Goal: Task Accomplishment & Management: Complete application form

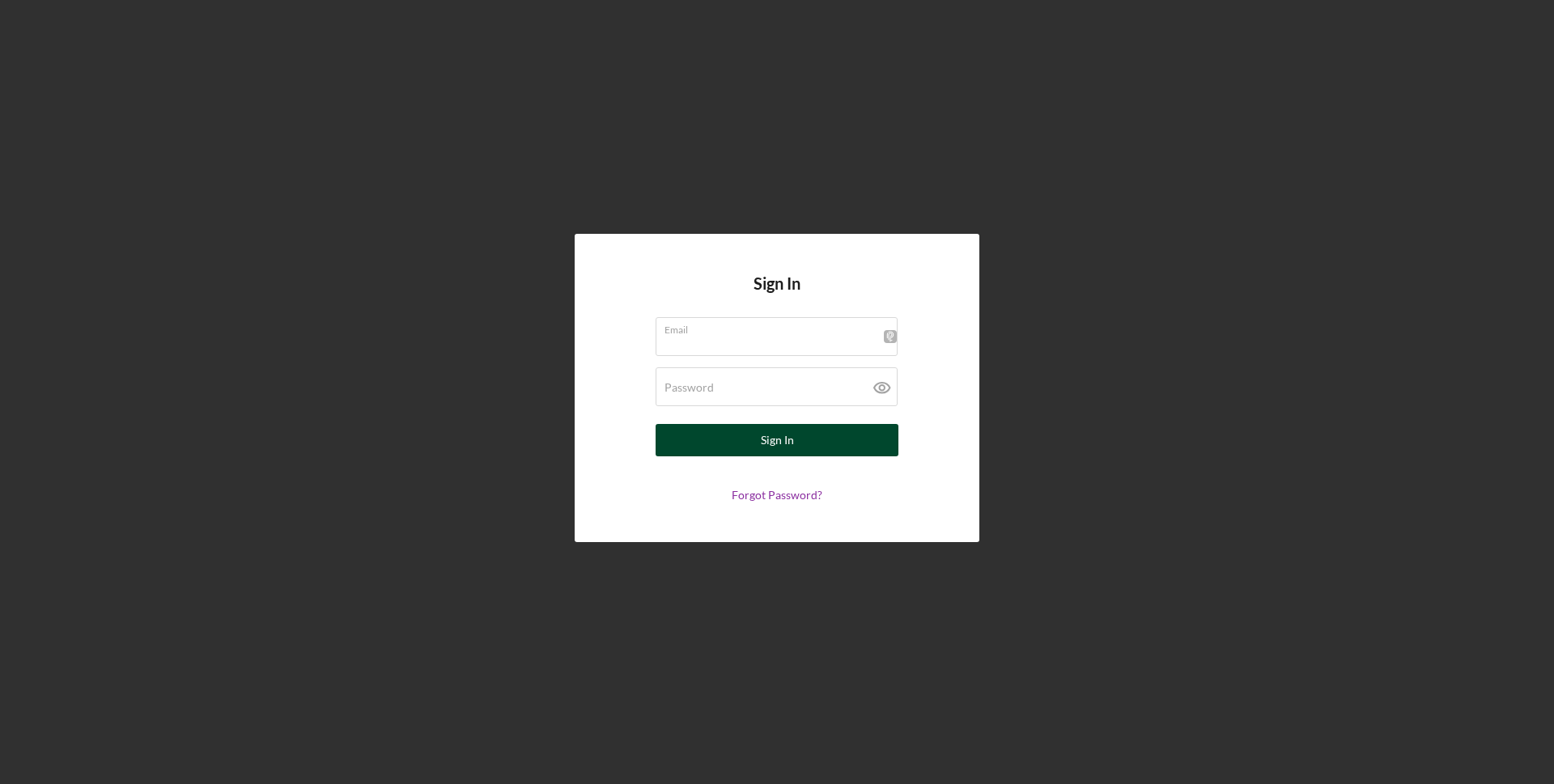
type input "gemr.services@yahoo.com"
click at [778, 437] on div "Sign In" at bounding box center [777, 440] width 33 height 33
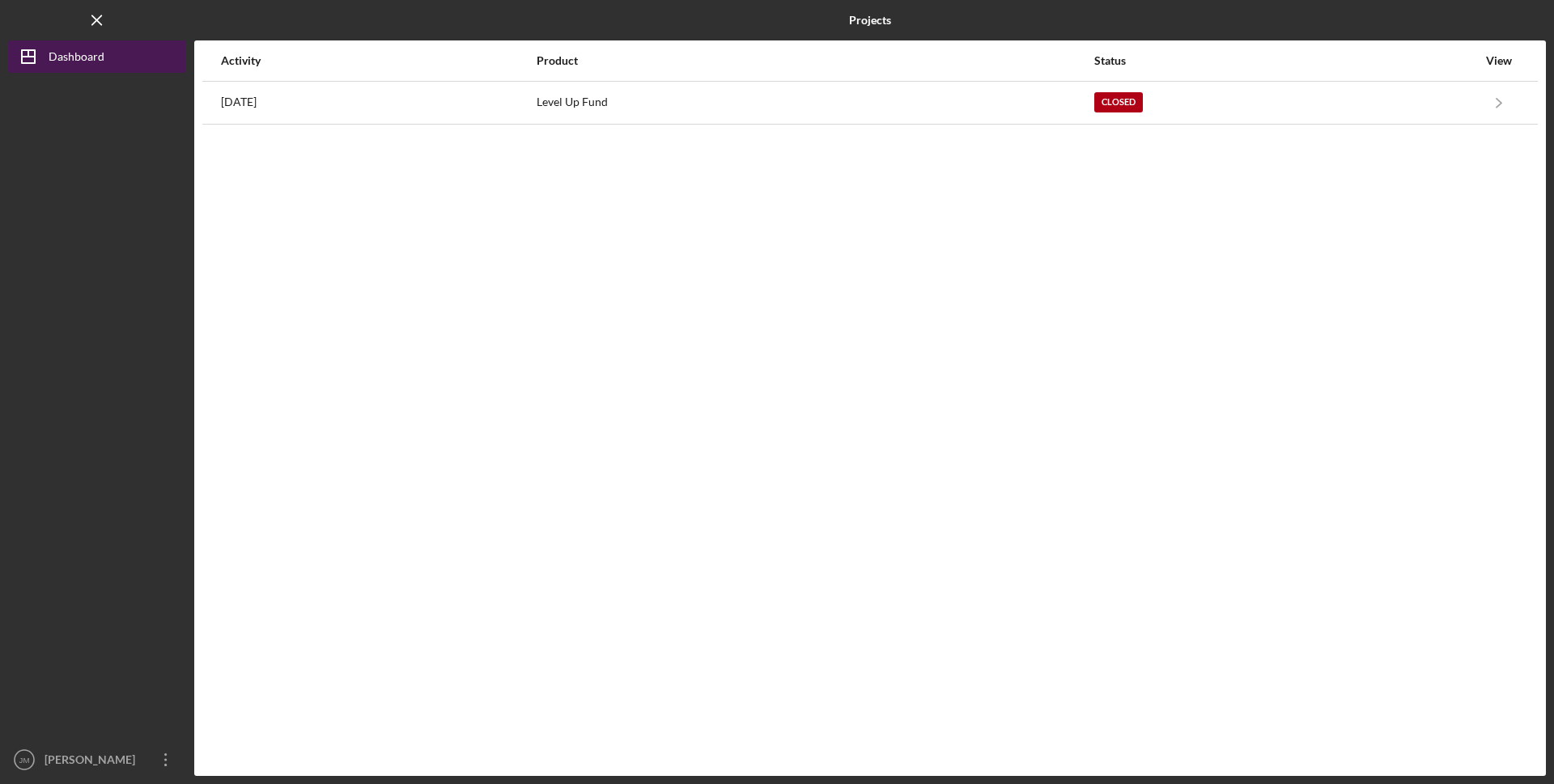
click at [83, 55] on div "Dashboard" at bounding box center [76, 58] width 55 height 36
click at [69, 64] on div "Dashboard" at bounding box center [76, 58] width 55 height 36
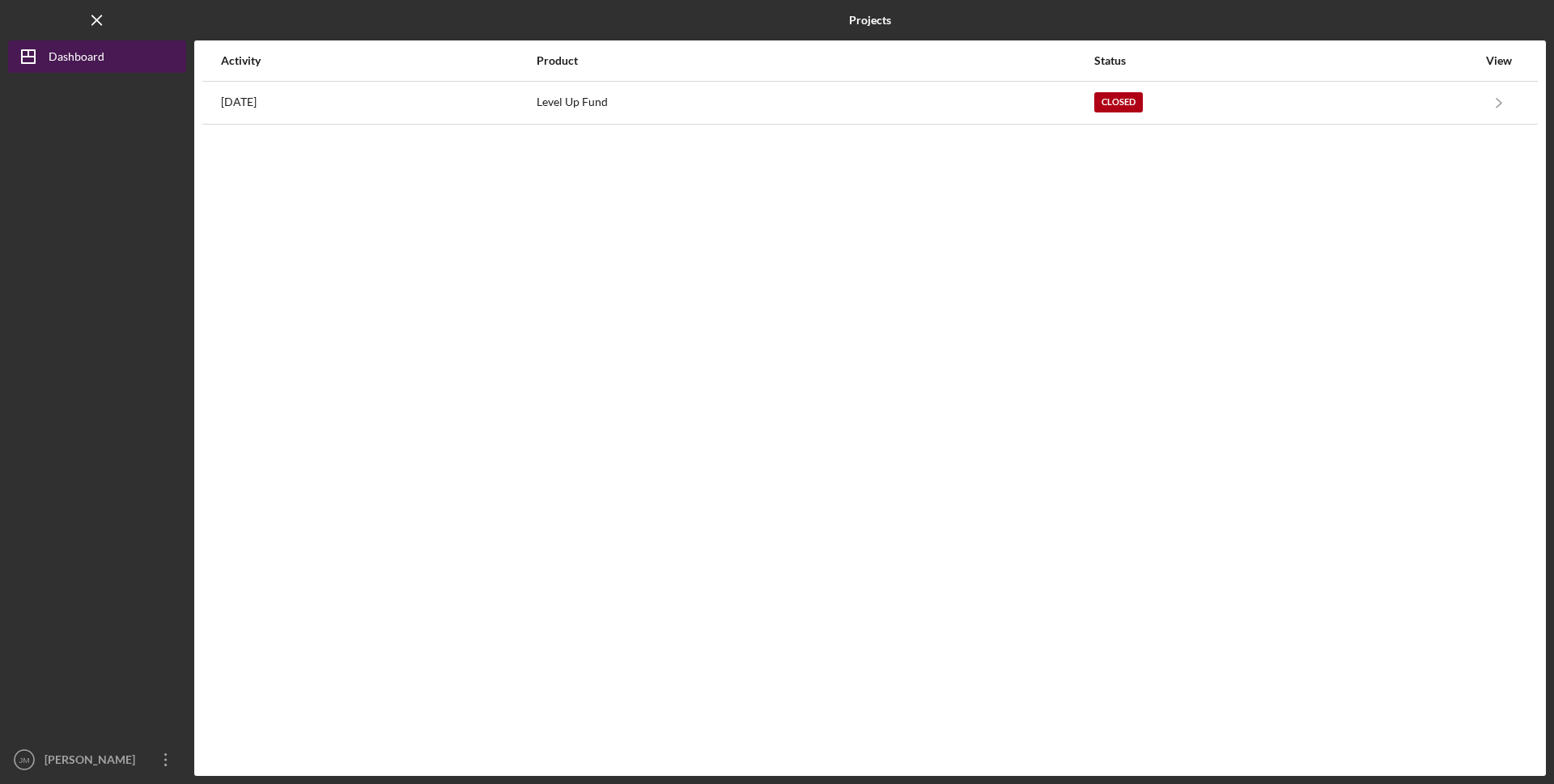
click at [70, 57] on div "Dashboard" at bounding box center [76, 58] width 55 height 36
click at [93, 26] on icon "Icon/Menu Close" at bounding box center [97, 20] width 36 height 36
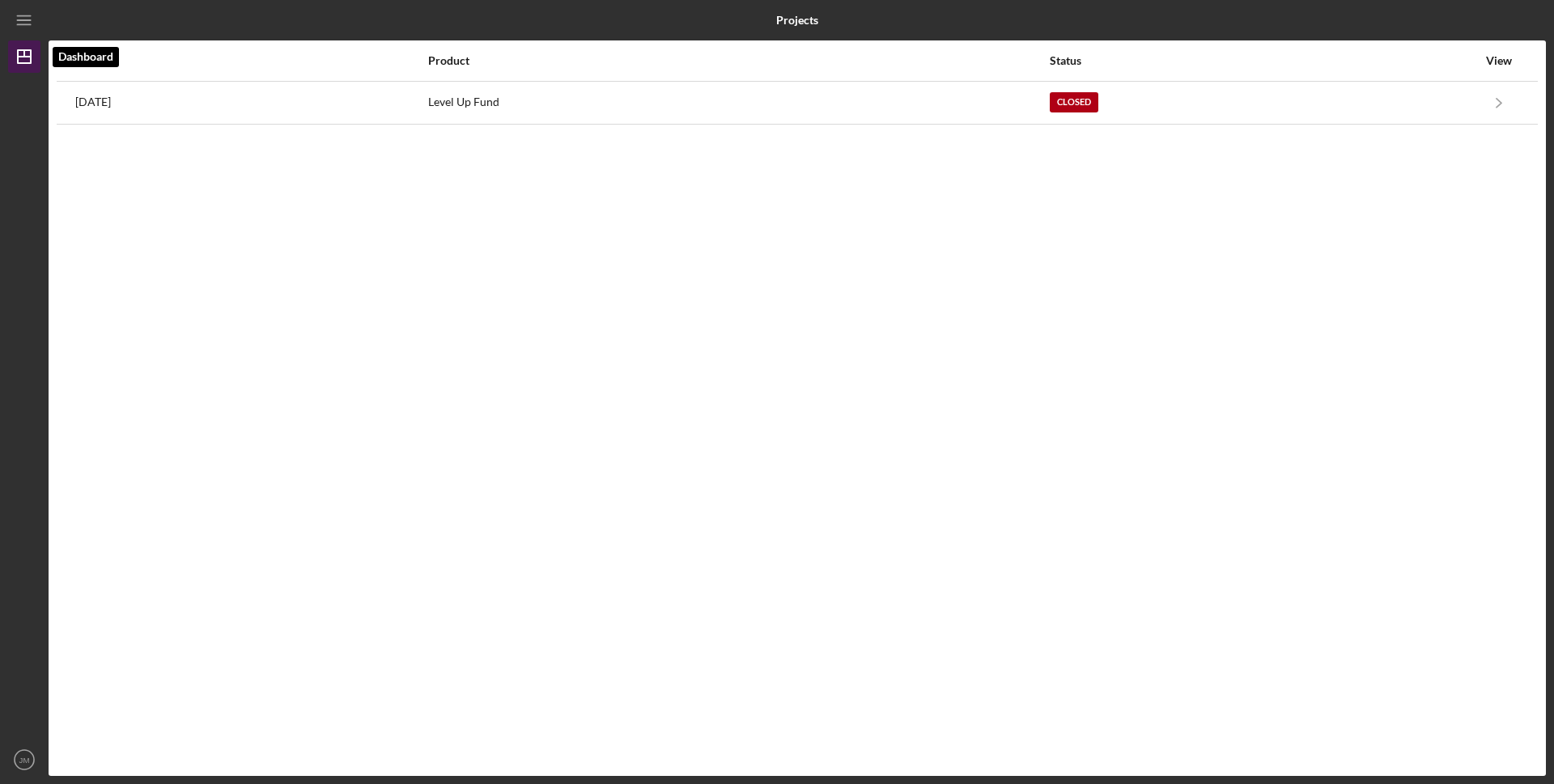
click at [29, 56] on line "button" at bounding box center [24, 56] width 13 height 0
click at [23, 24] on icon "Icon/Menu" at bounding box center [24, 20] width 36 height 36
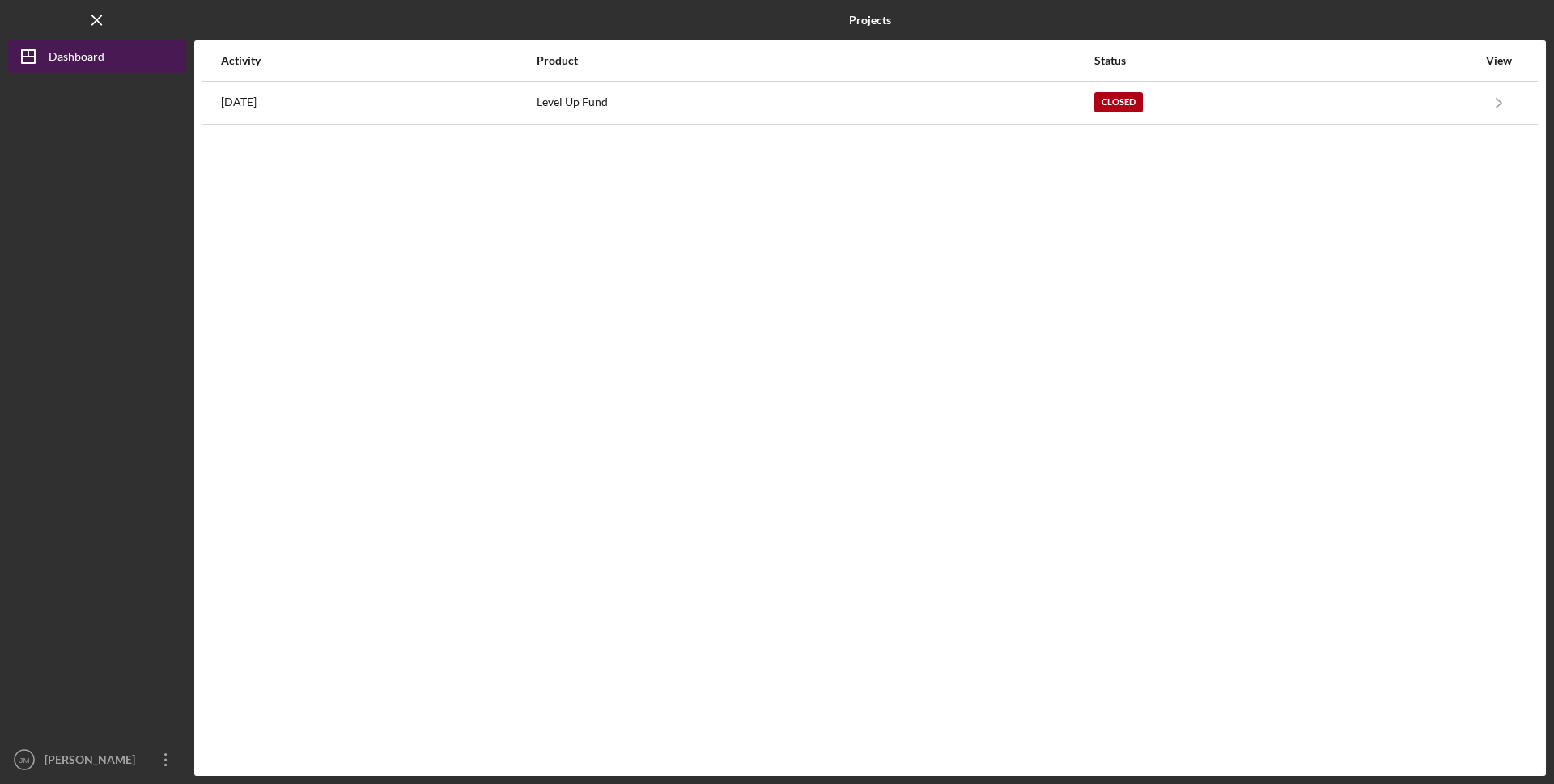
click at [65, 49] on div "Dashboard" at bounding box center [76, 58] width 55 height 36
click at [64, 51] on div "Dashboard" at bounding box center [76, 58] width 55 height 36
click at [63, 52] on div "Dashboard" at bounding box center [76, 58] width 55 height 36
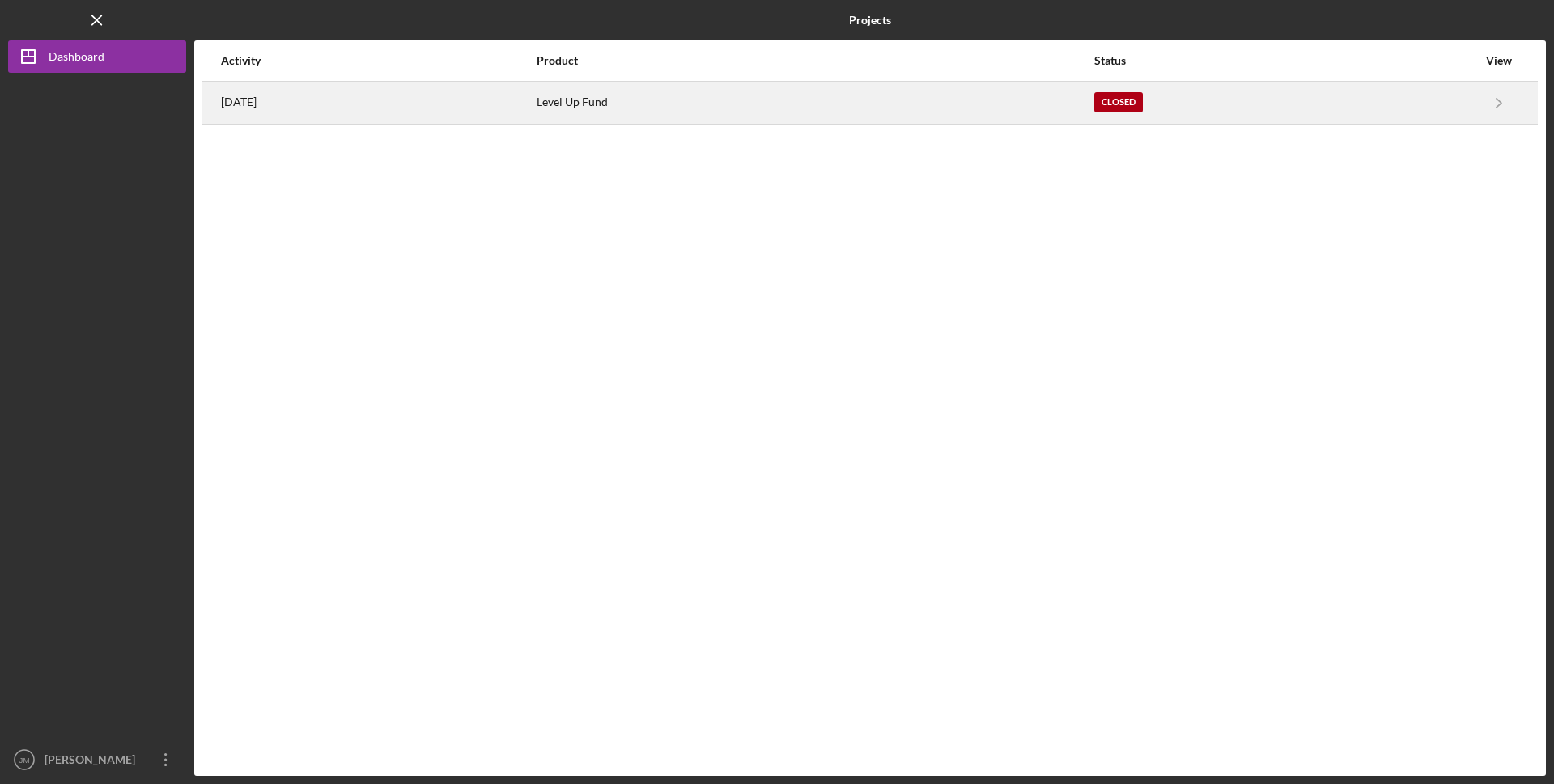
click at [1143, 107] on div "Closed" at bounding box center [1118, 102] width 48 height 20
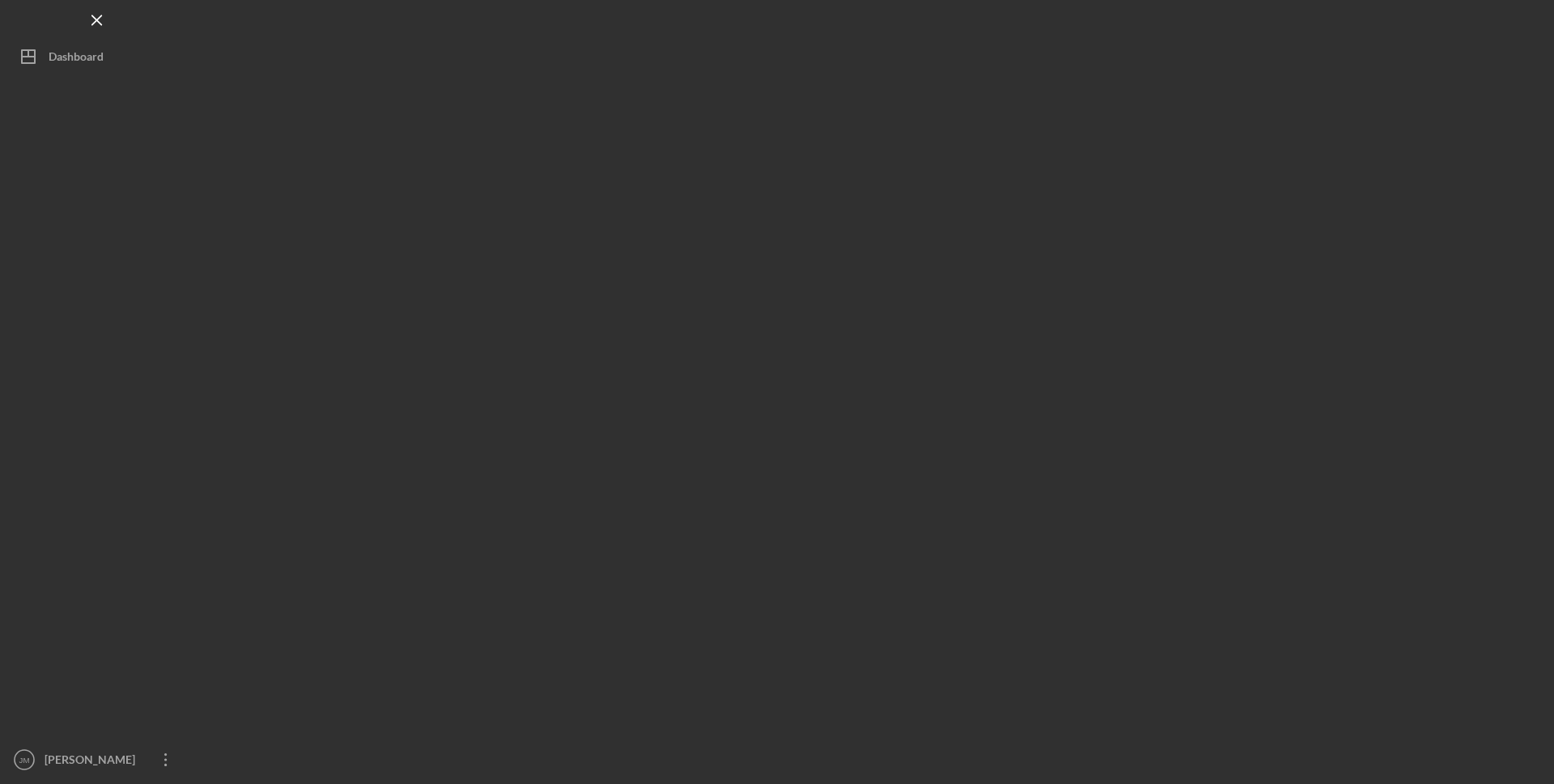
click at [1161, 107] on div at bounding box center [871, 388] width 1352 height 776
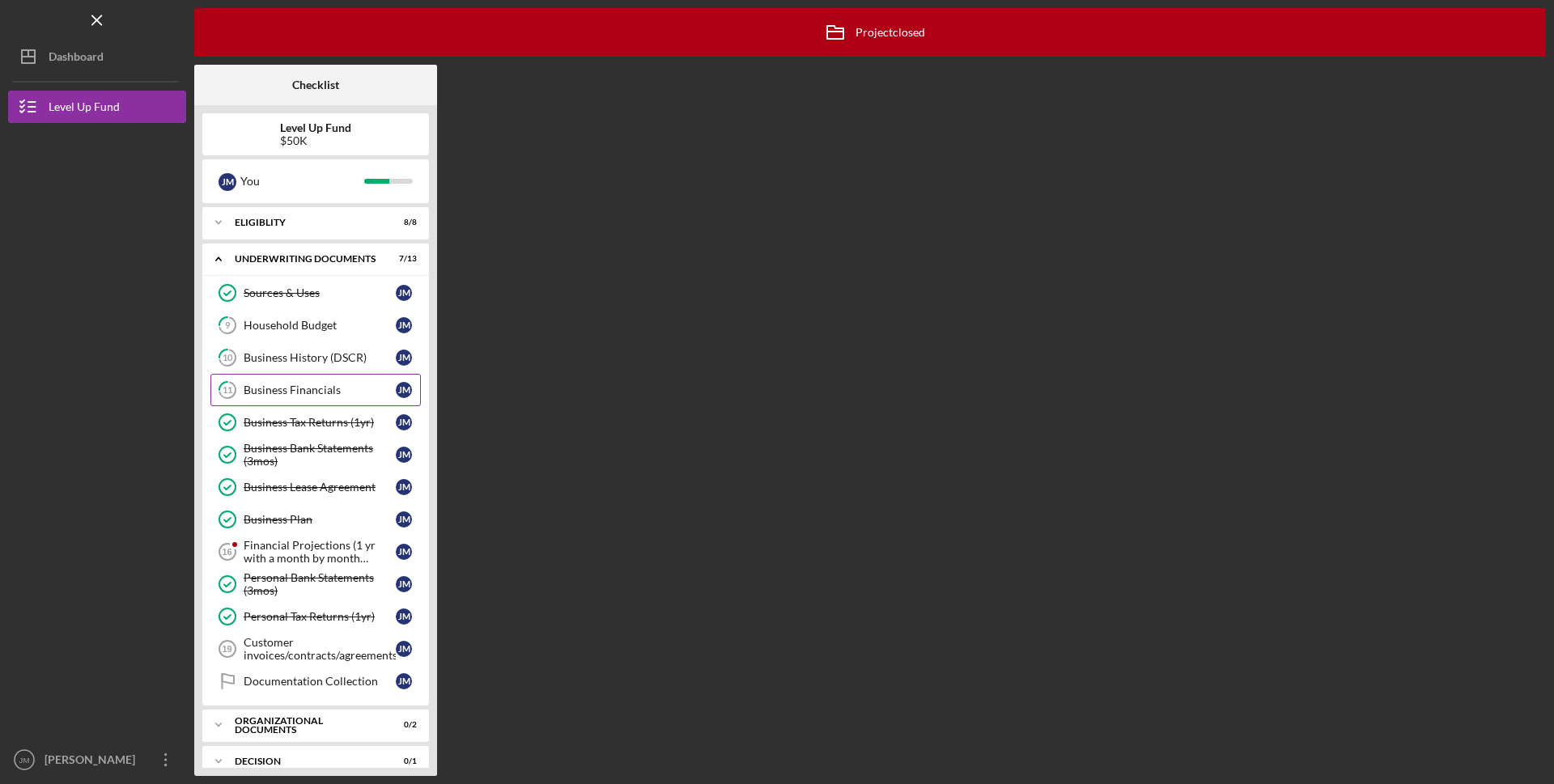
click at [320, 384] on div "Business Financials" at bounding box center [320, 390] width 152 height 13
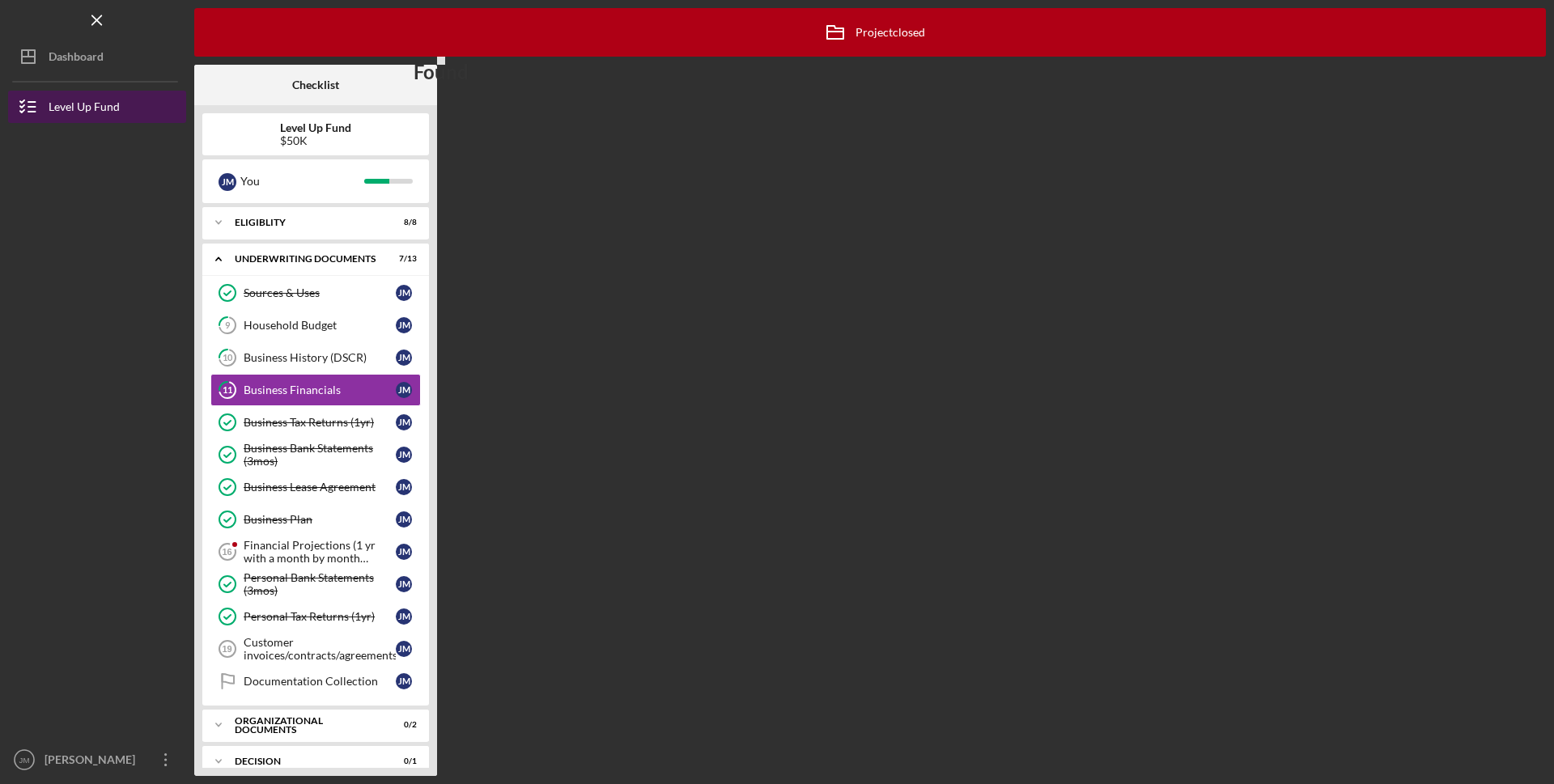
click at [65, 107] on div "Level Up Fund" at bounding box center [84, 108] width 71 height 36
click at [30, 108] on icon "button" at bounding box center [28, 106] width 41 height 40
click at [67, 106] on div "Level Up Fund" at bounding box center [84, 108] width 71 height 36
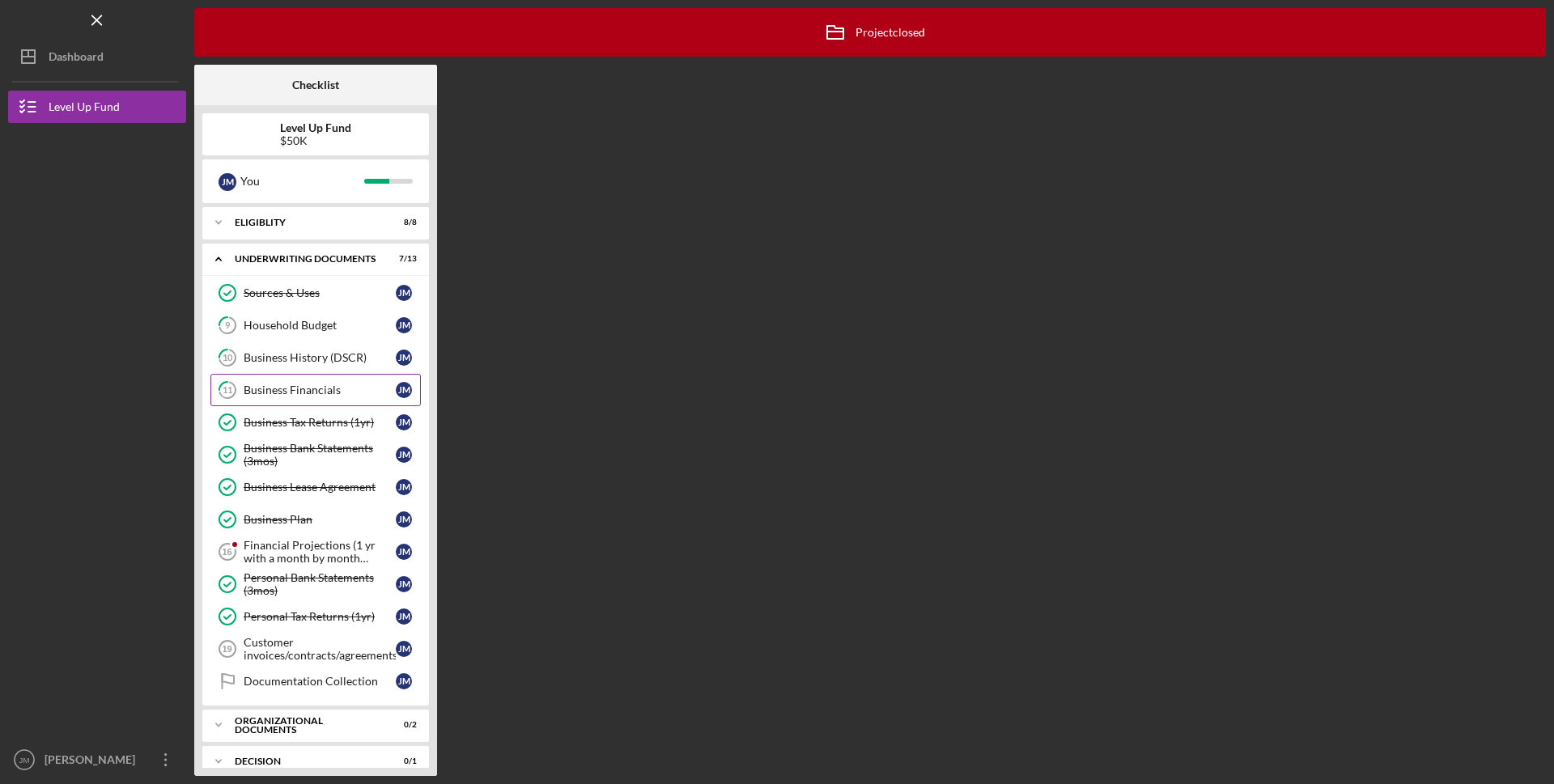
click at [284, 380] on link "11 Business Financials J M" at bounding box center [315, 390] width 210 height 33
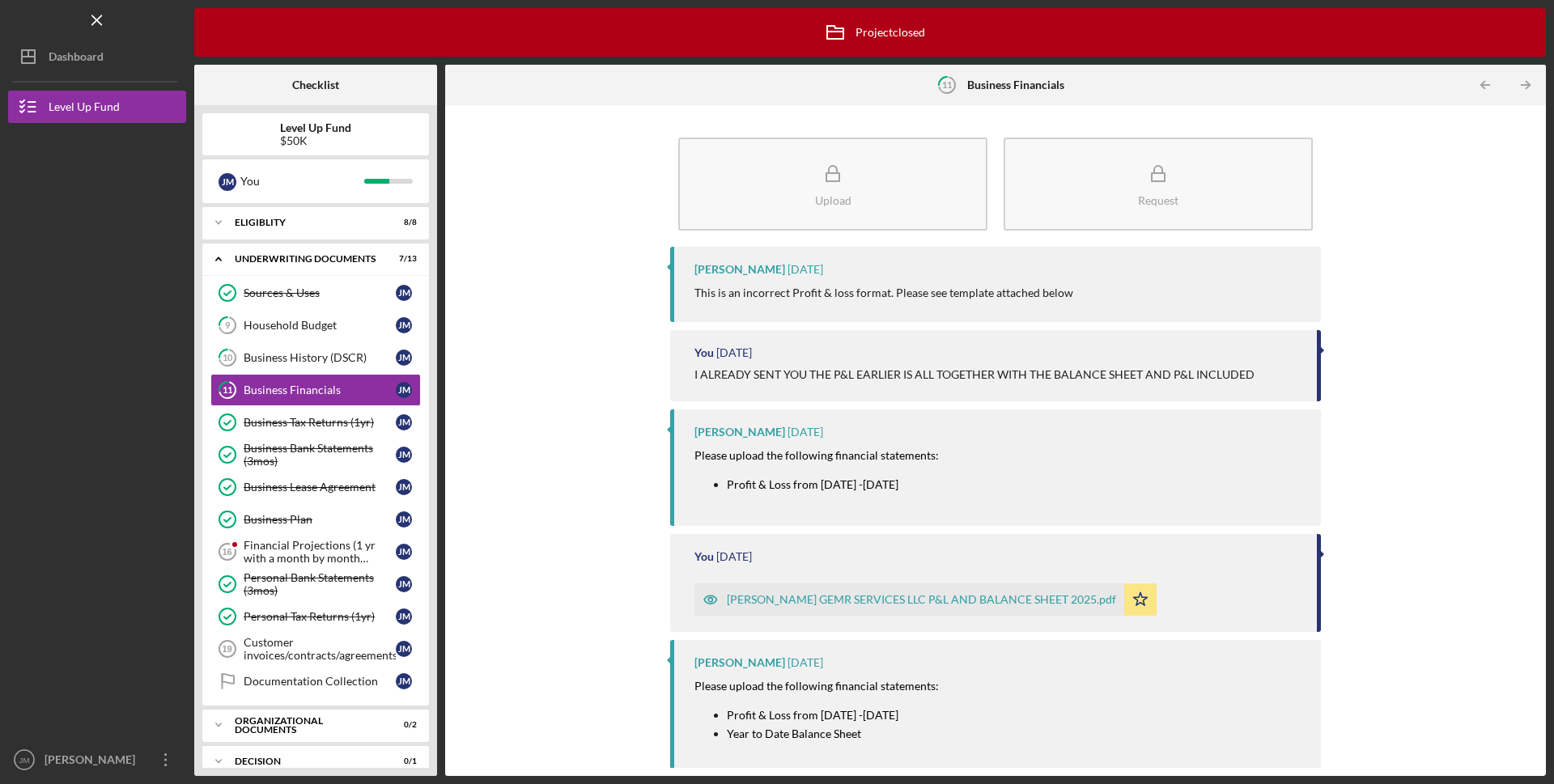
click at [999, 598] on div "JORGE MEDINA GEMR SERVICES LLC P&L AND BALANCE SHEET 2025.pdf" at bounding box center [922, 599] width 389 height 13
click at [998, 599] on div "JORGE MEDINA GEMR SERVICES LLC P&L AND BALANCE SHEET 2025.pdf" at bounding box center [922, 599] width 389 height 13
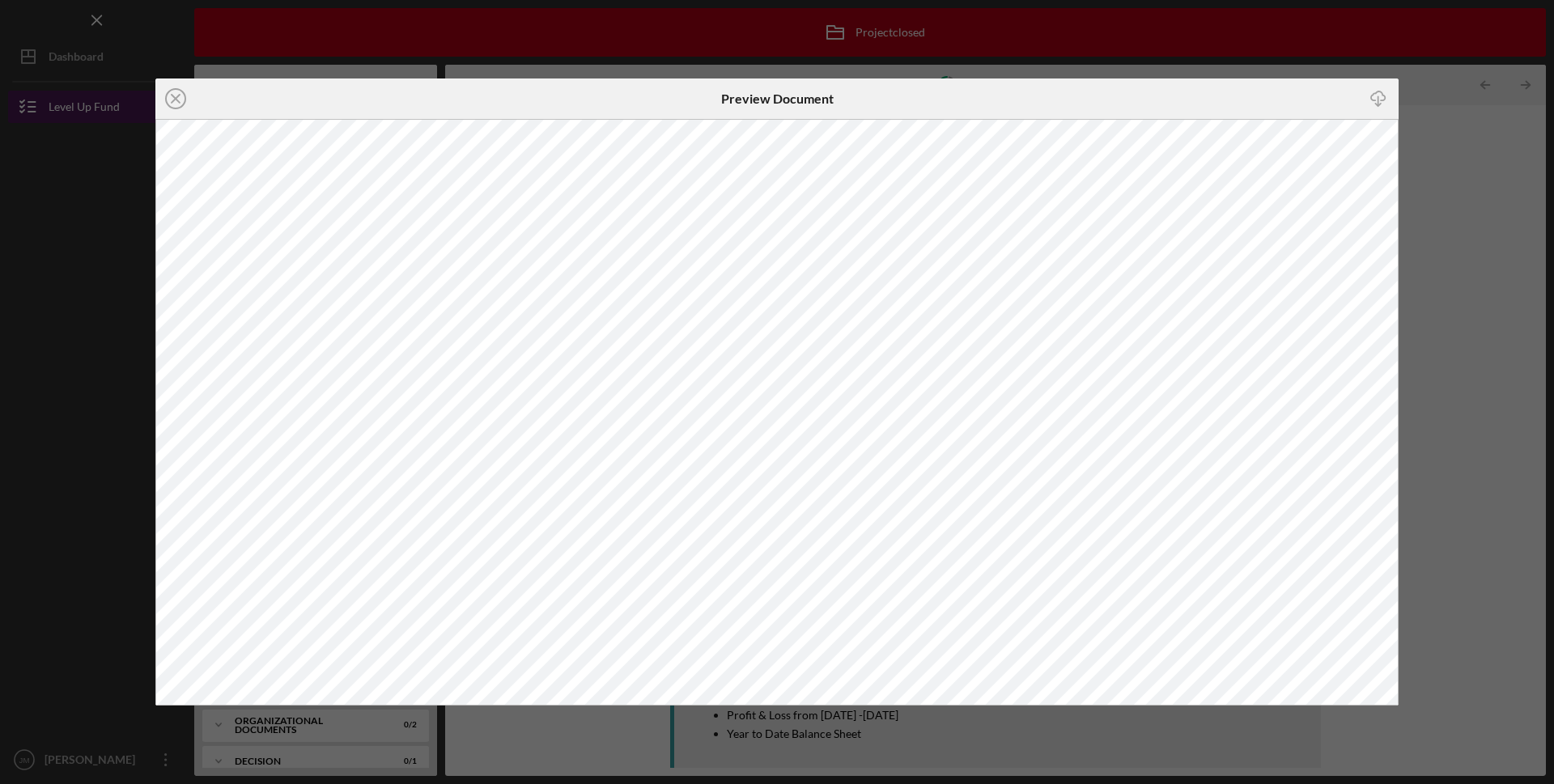
click at [175, 102] on icon "Icon/Close" at bounding box center [176, 99] width 41 height 40
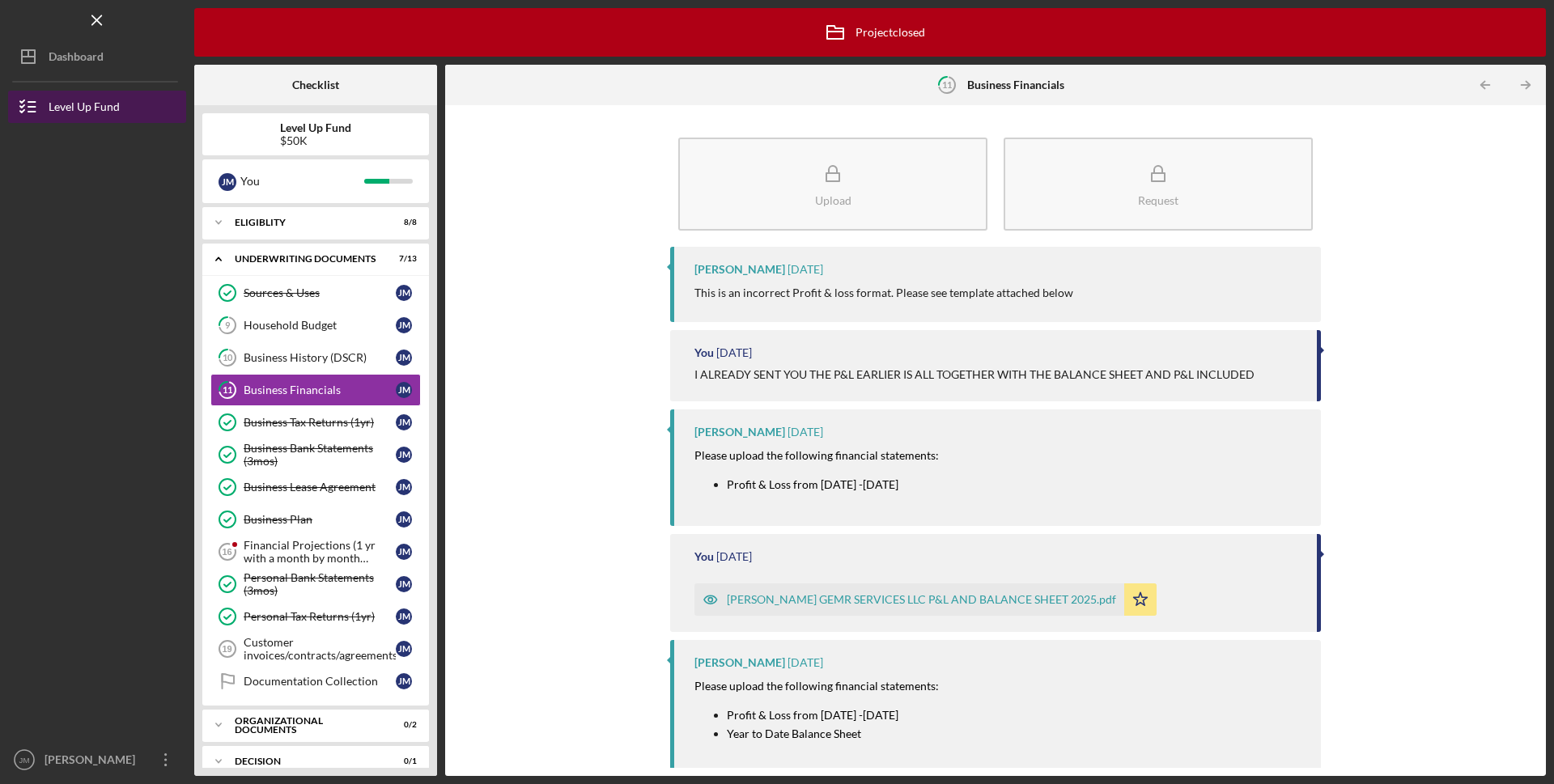
click at [175, 100] on button "Level Up Fund" at bounding box center [97, 106] width 178 height 33
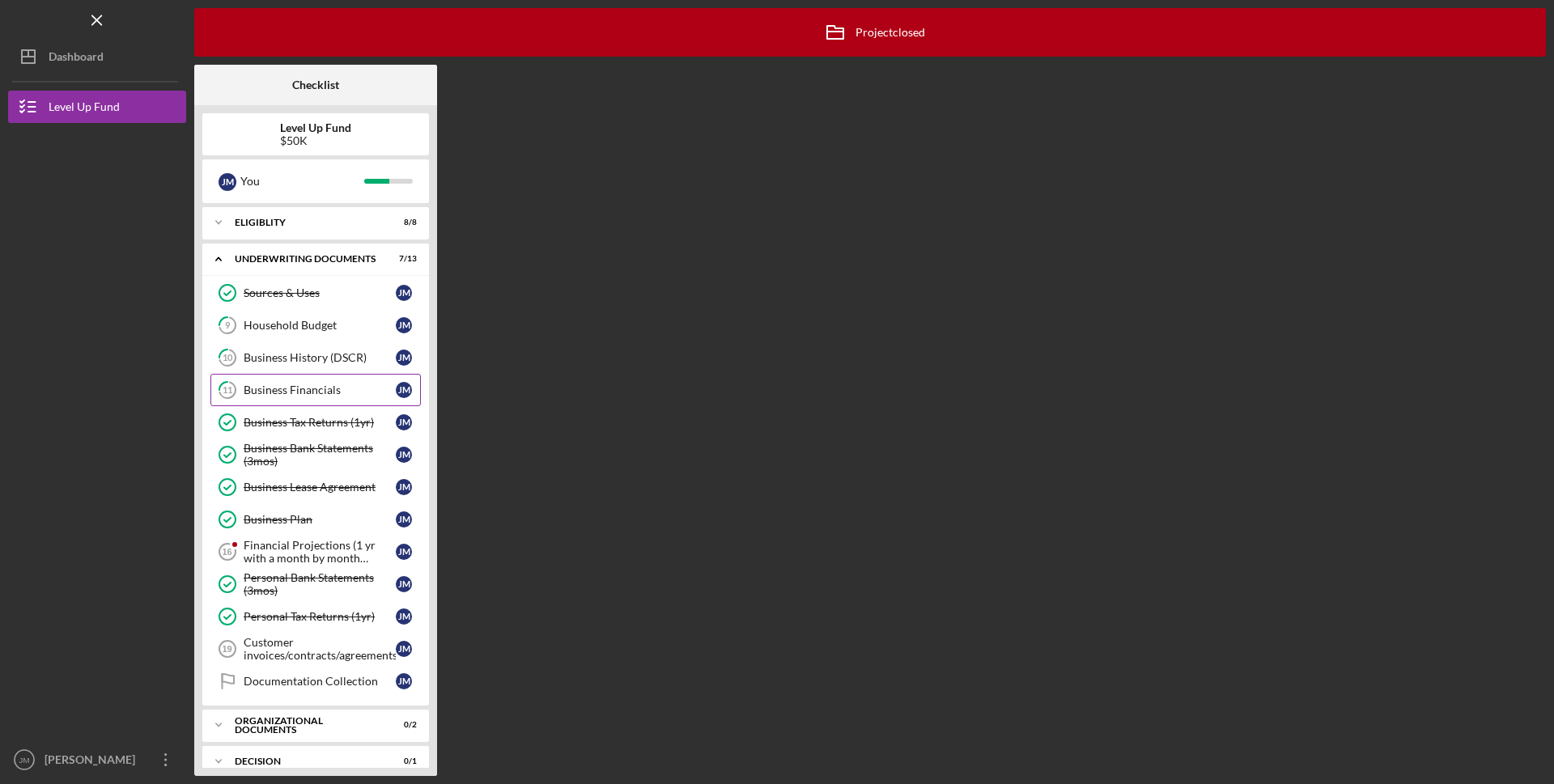
click at [314, 385] on div "Business Financials" at bounding box center [320, 390] width 152 height 13
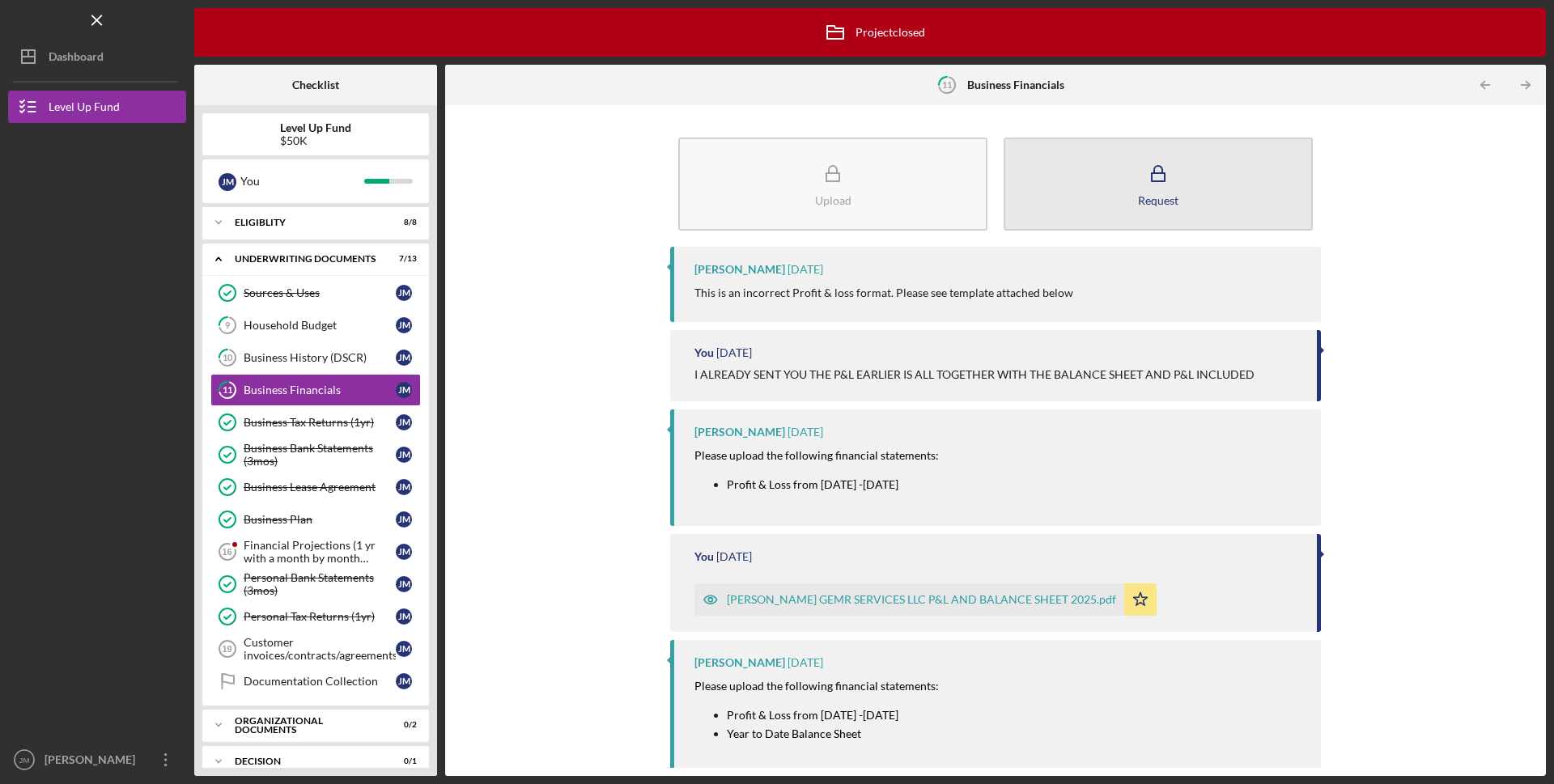
click at [1148, 202] on div "Request" at bounding box center [1159, 201] width 41 height 12
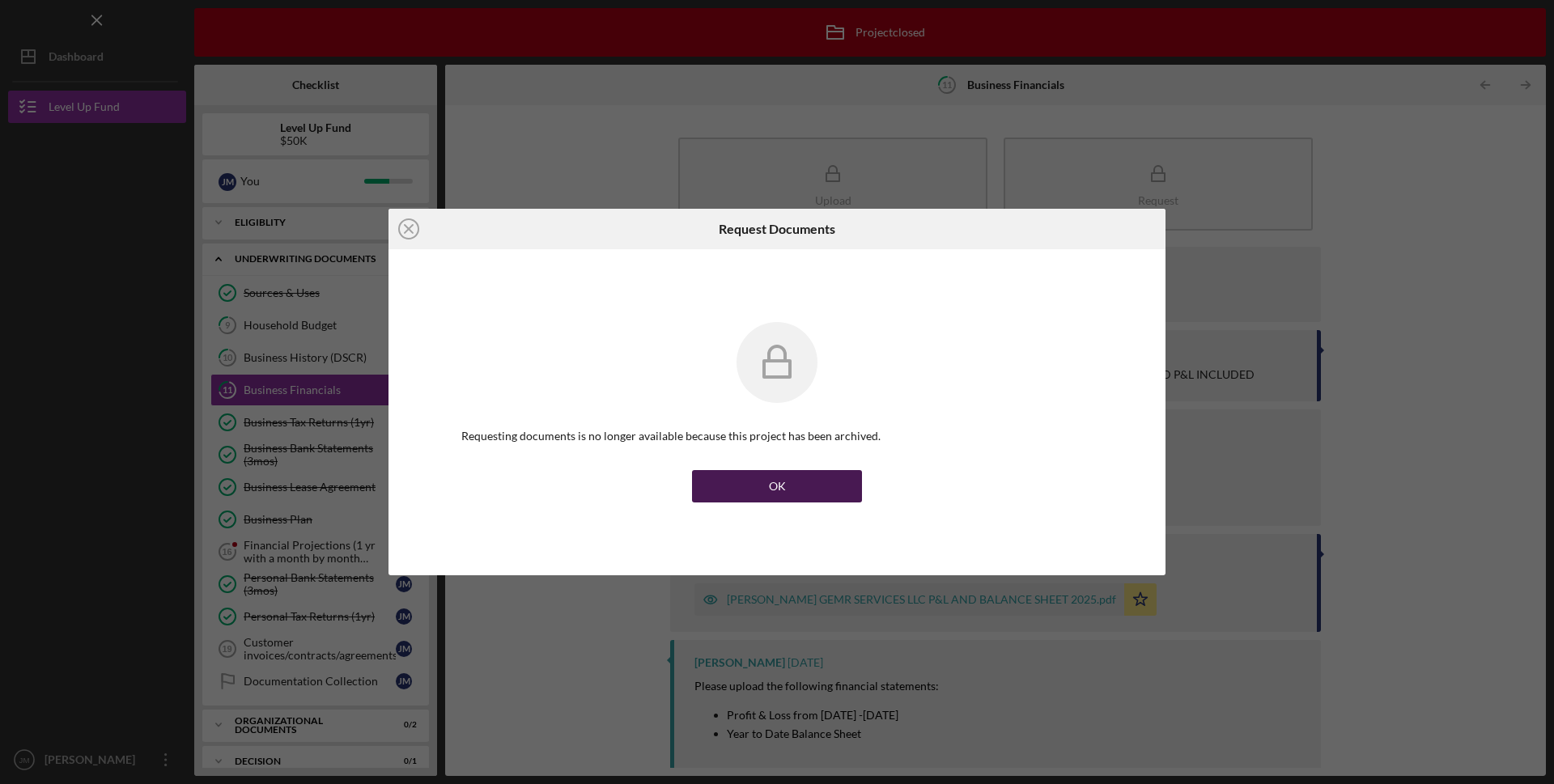
click at [789, 480] on button "OK" at bounding box center [777, 486] width 170 height 33
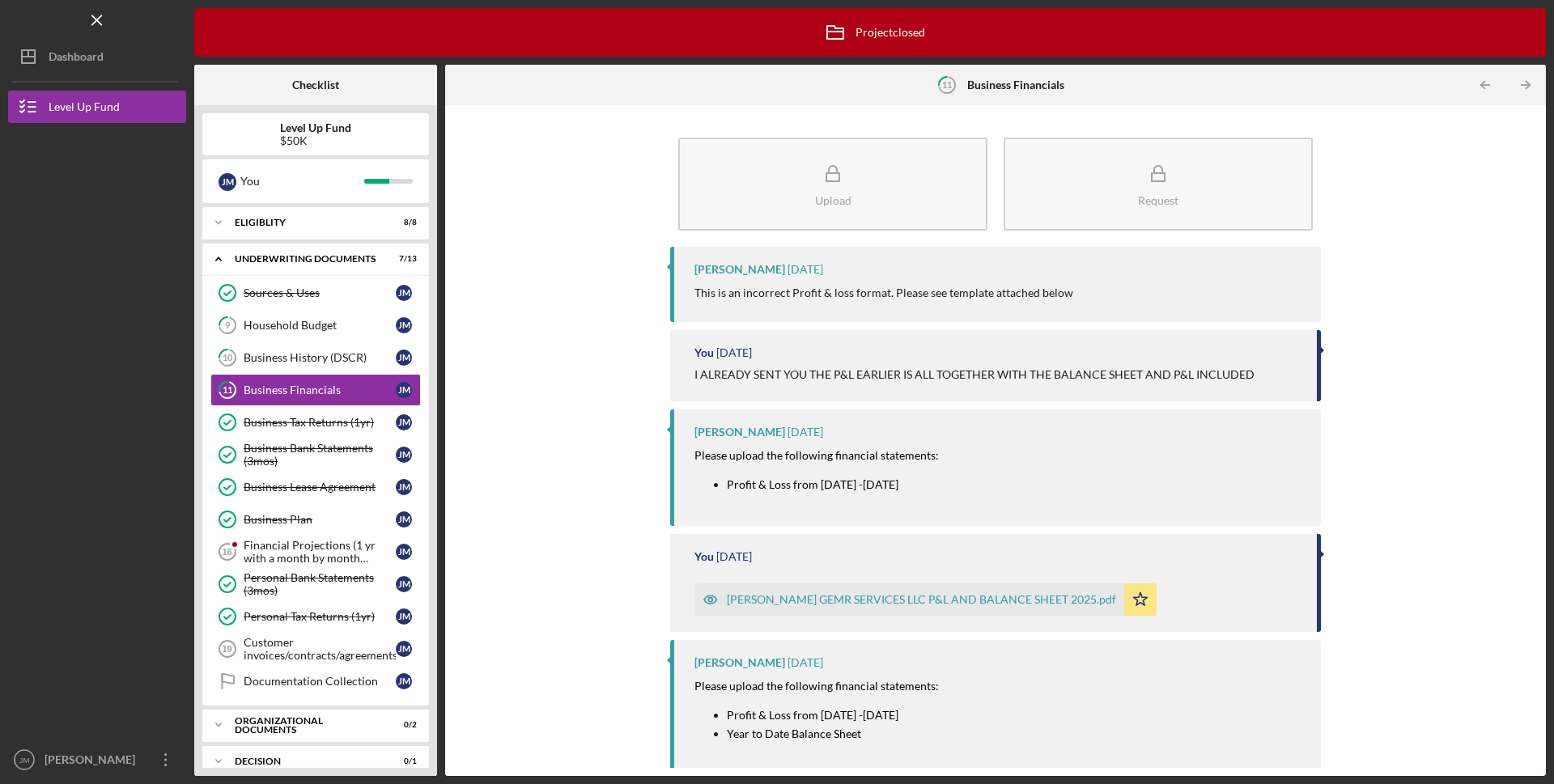
click at [830, 289] on p "This is an incorrect Profit & loss format. Please see template attached below" at bounding box center [884, 293] width 379 height 18
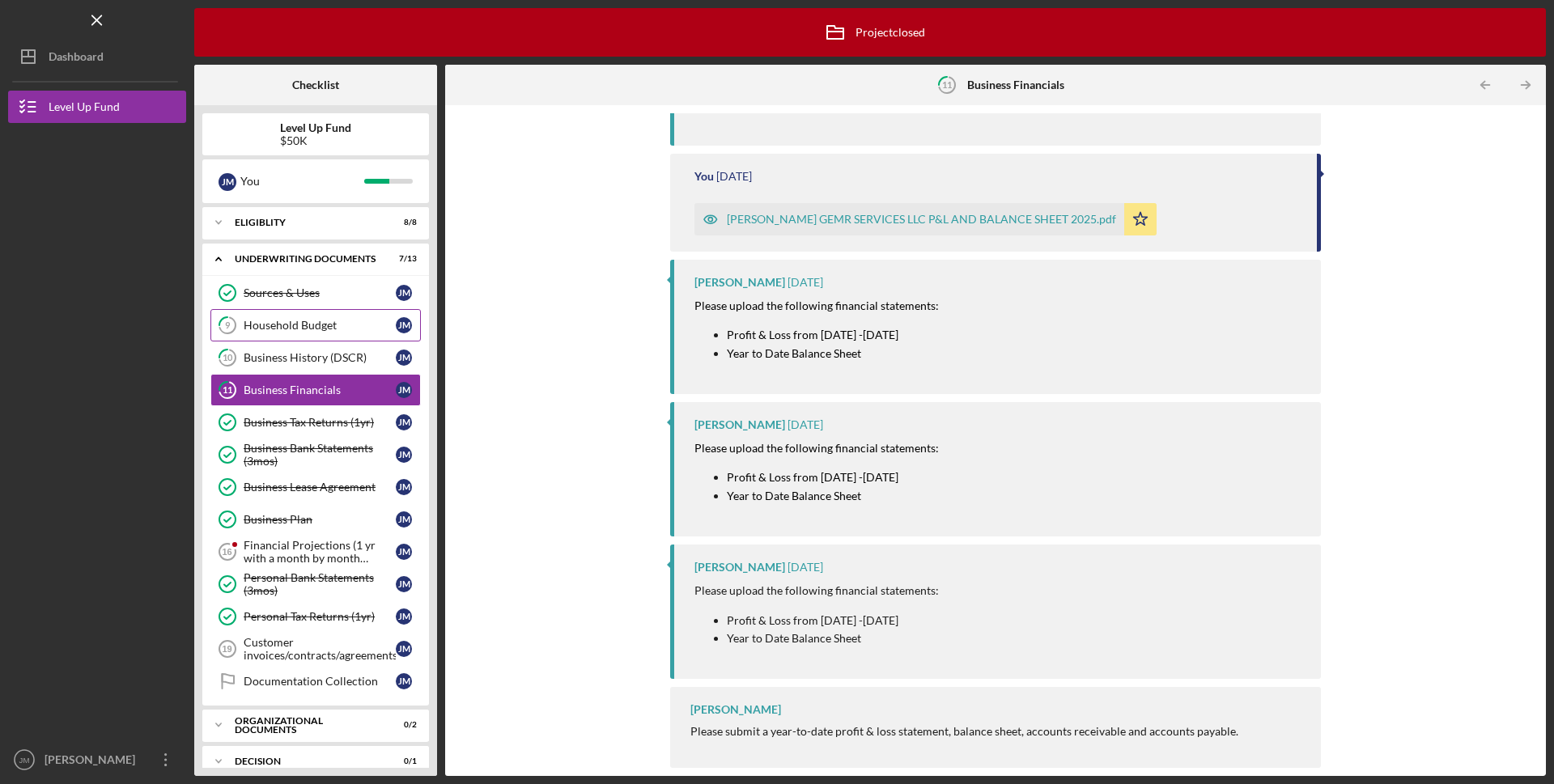
scroll to position [1, 0]
click at [292, 356] on div "Business History (DSCR)" at bounding box center [320, 356] width 152 height 13
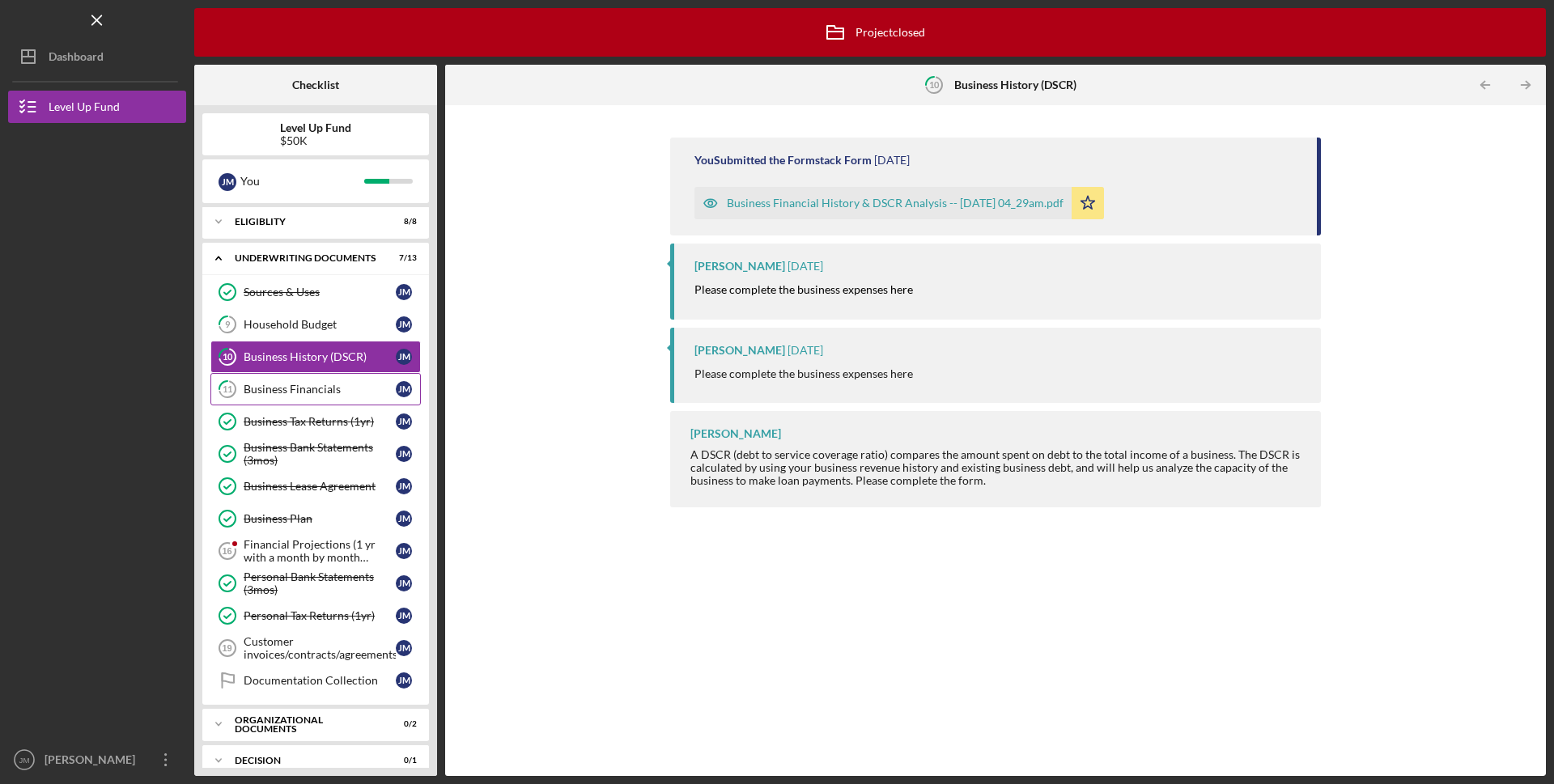
click at [333, 389] on div "Business Financials" at bounding box center [320, 389] width 152 height 13
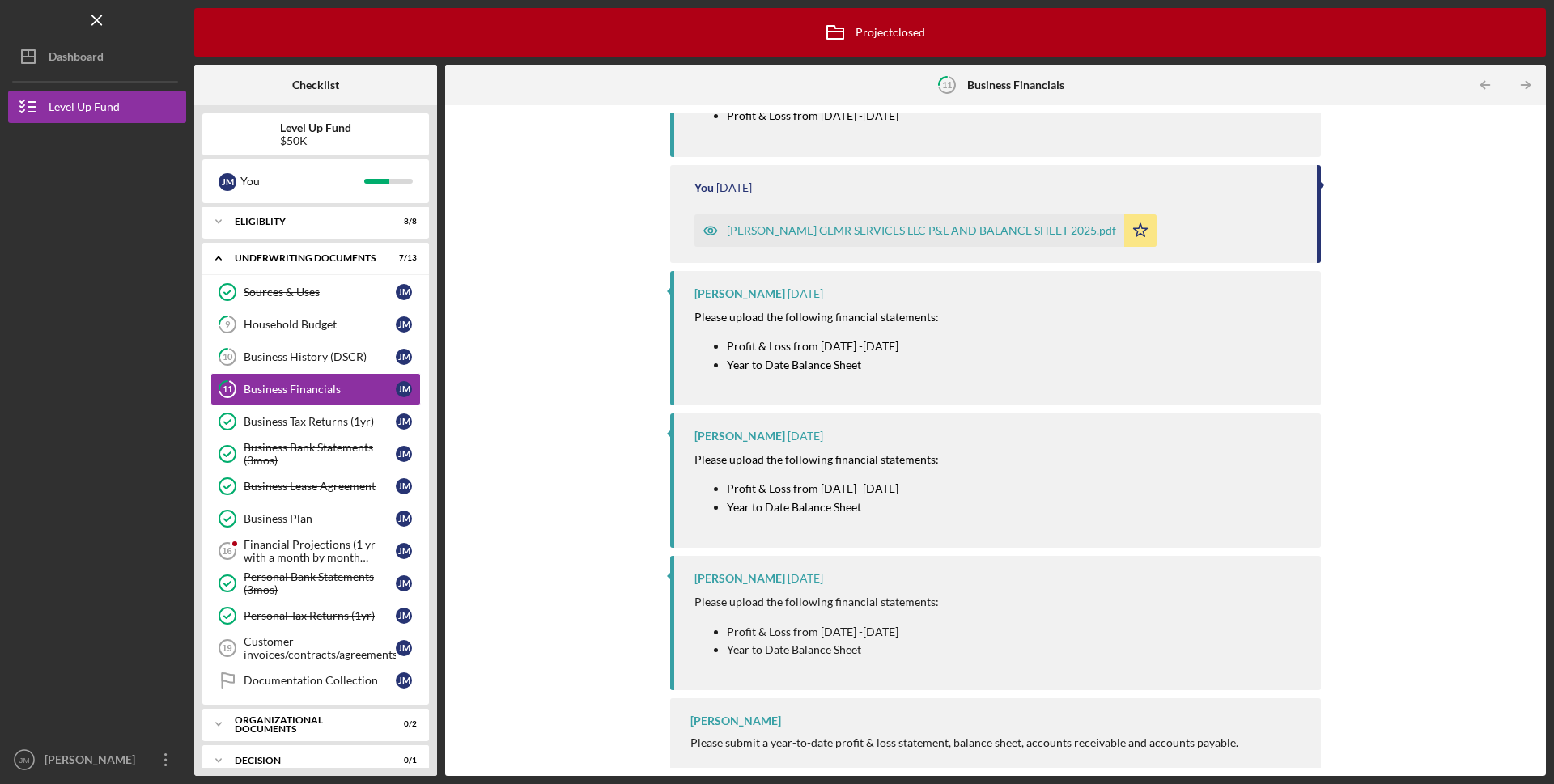
scroll to position [380, 0]
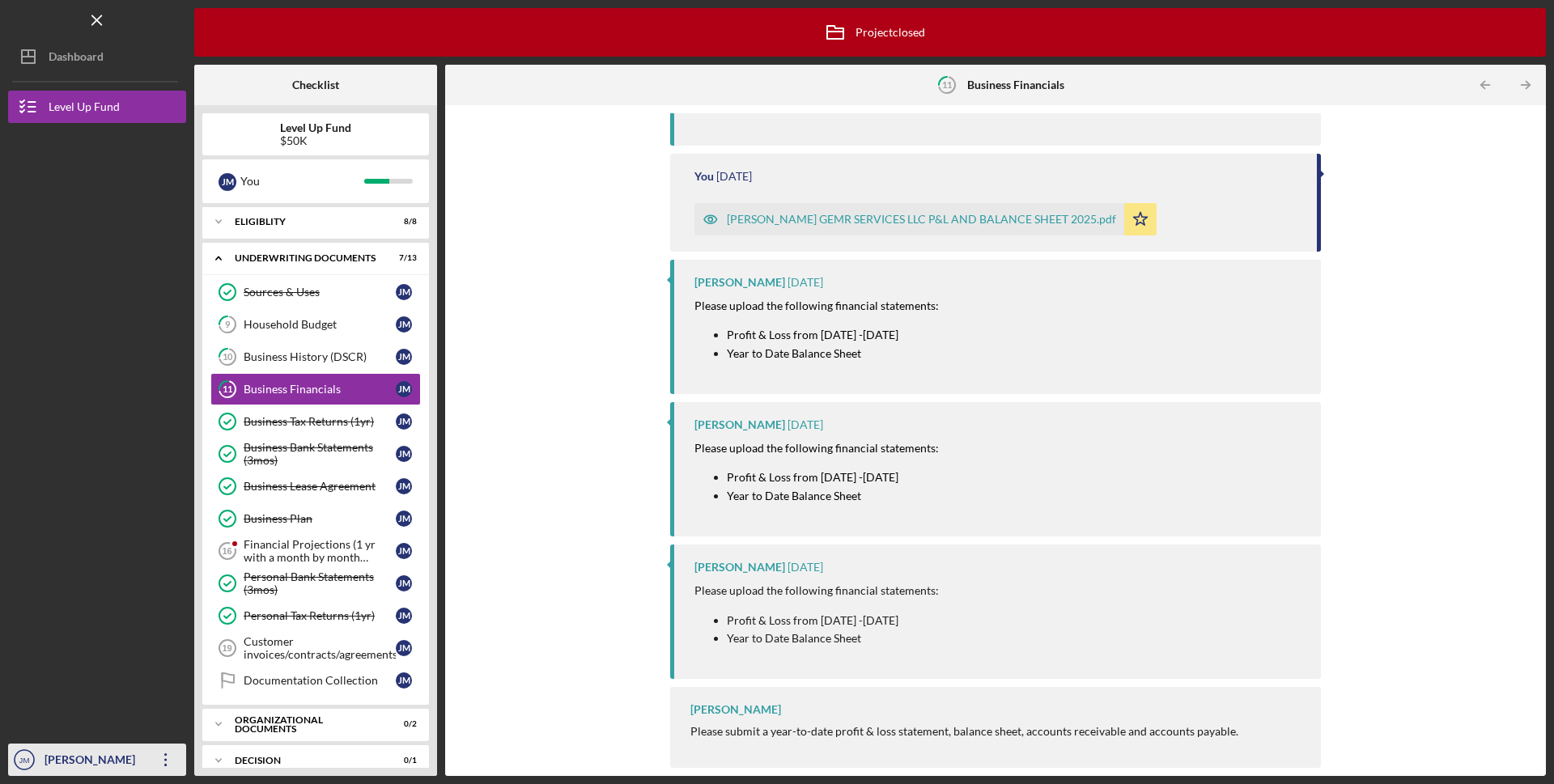
click at [166, 751] on icon "Icon/Overflow" at bounding box center [166, 759] width 41 height 40
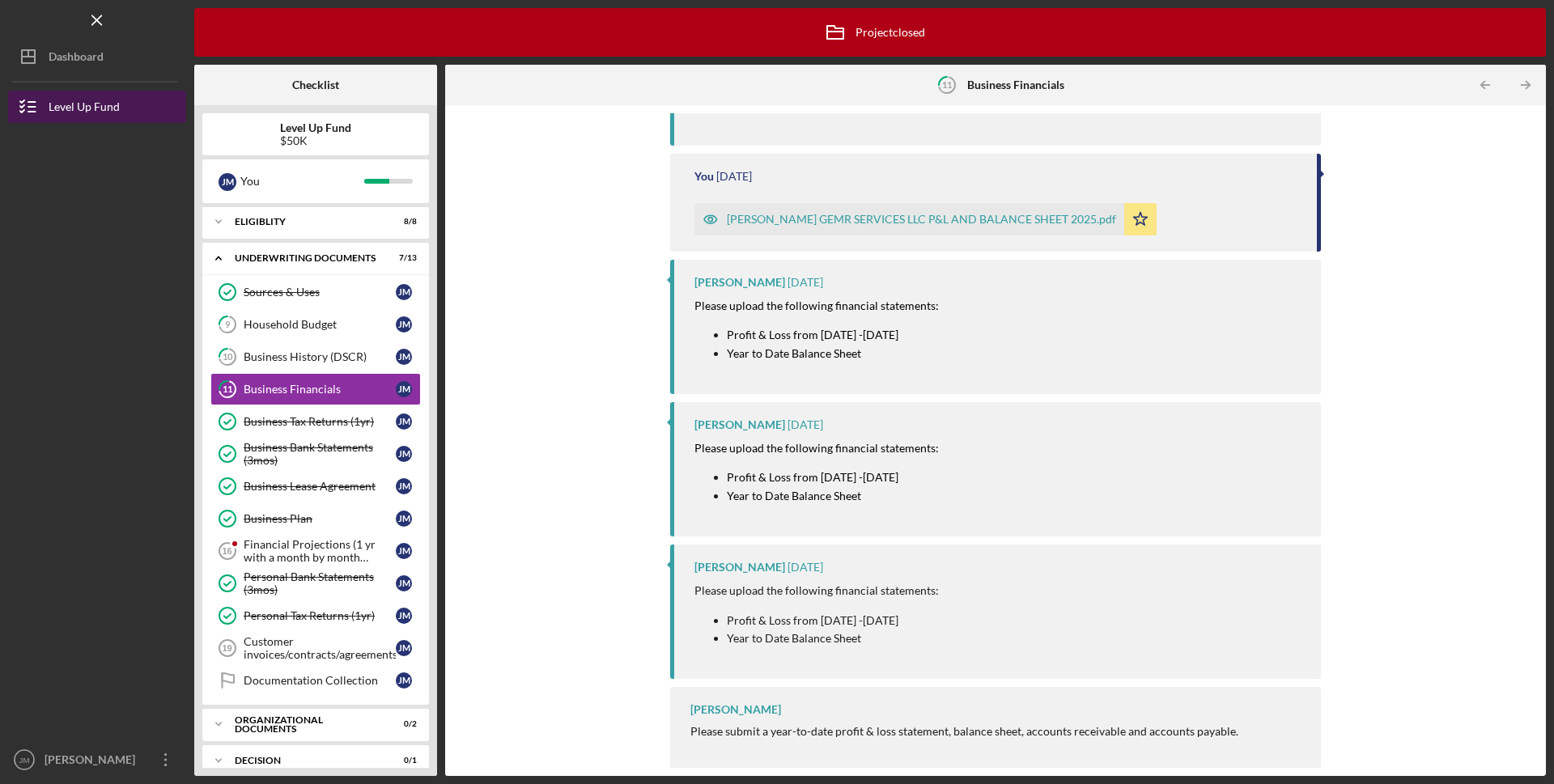
click at [85, 104] on div "Level Up Fund" at bounding box center [84, 108] width 71 height 36
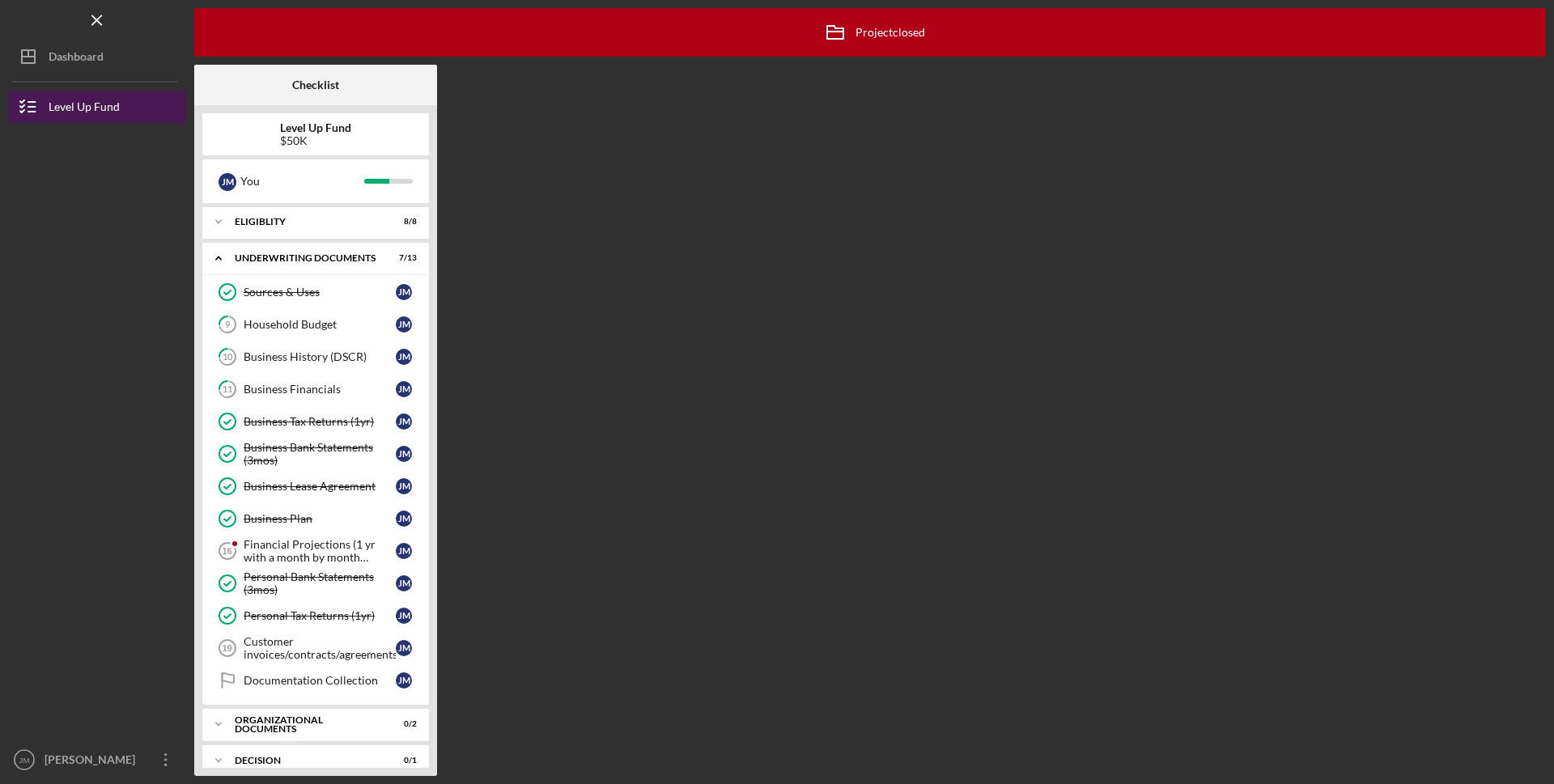
click at [85, 104] on div "Level Up Fund" at bounding box center [84, 108] width 71 height 36
click at [850, 42] on icon "Icon/Archived" at bounding box center [836, 33] width 41 height 40
click at [850, 44] on icon "Icon/Archived" at bounding box center [836, 33] width 41 height 40
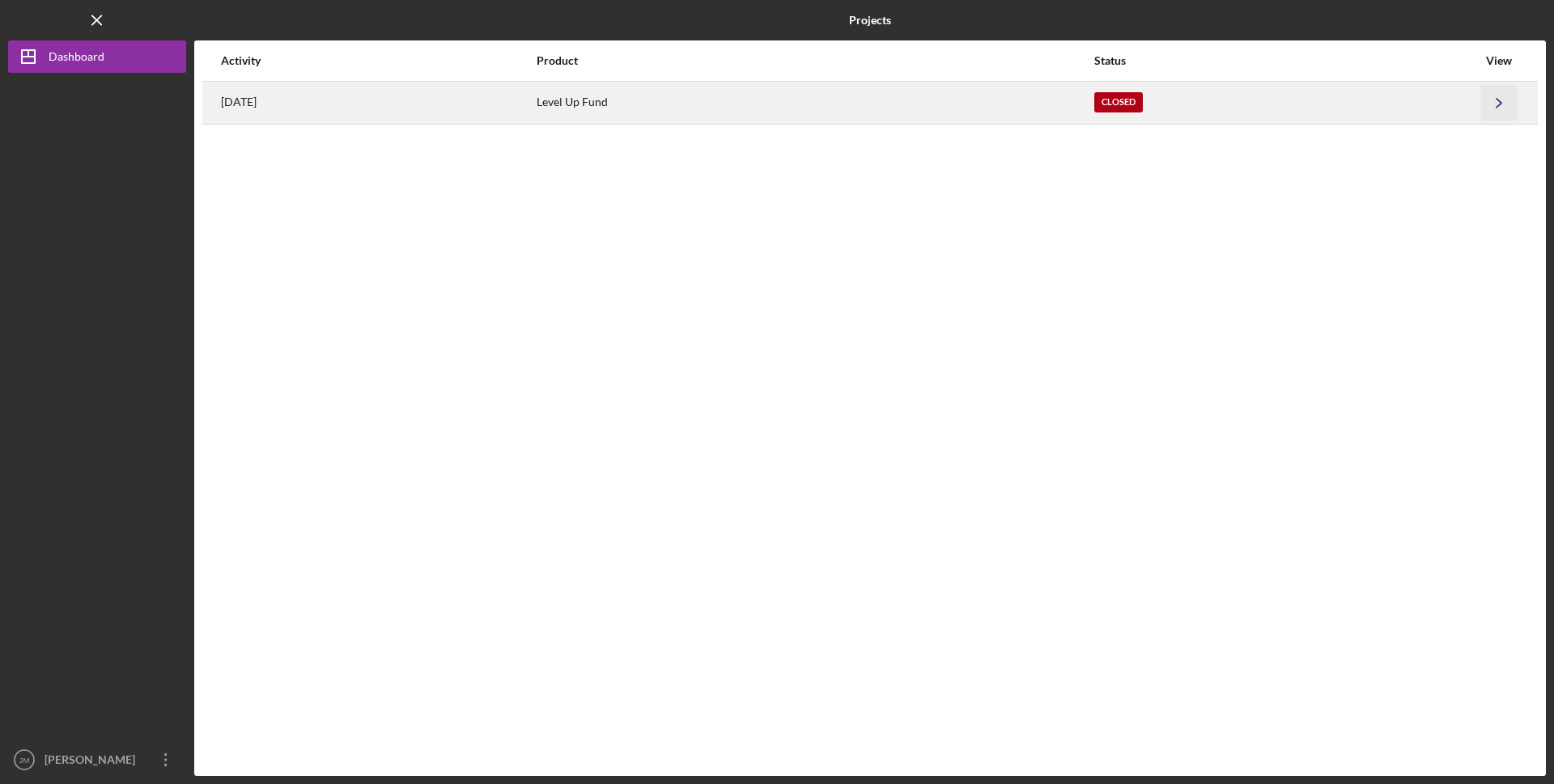
click at [1499, 104] on icon "Icon/Navigate" at bounding box center [1499, 102] width 36 height 36
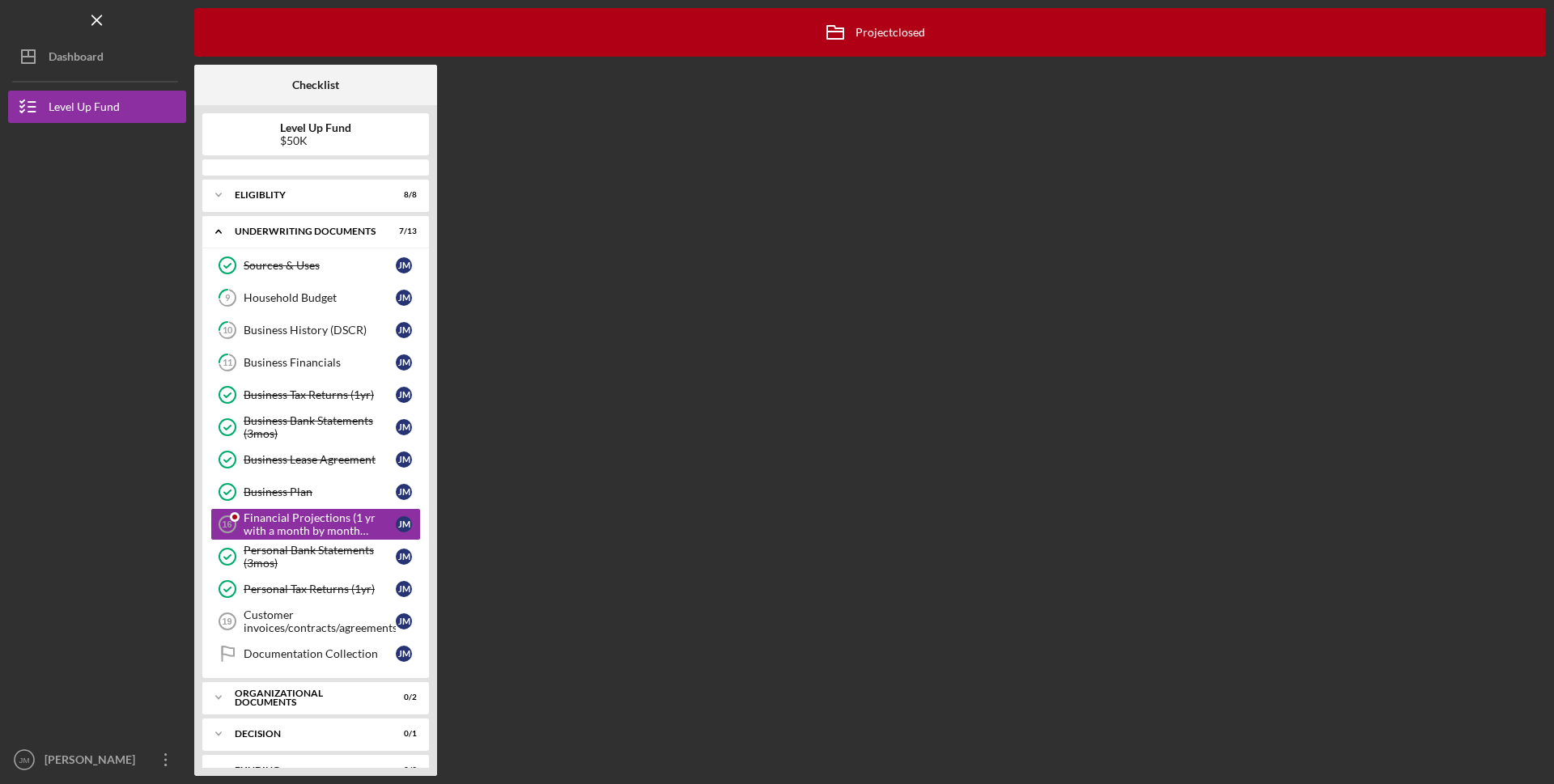
scroll to position [51, 0]
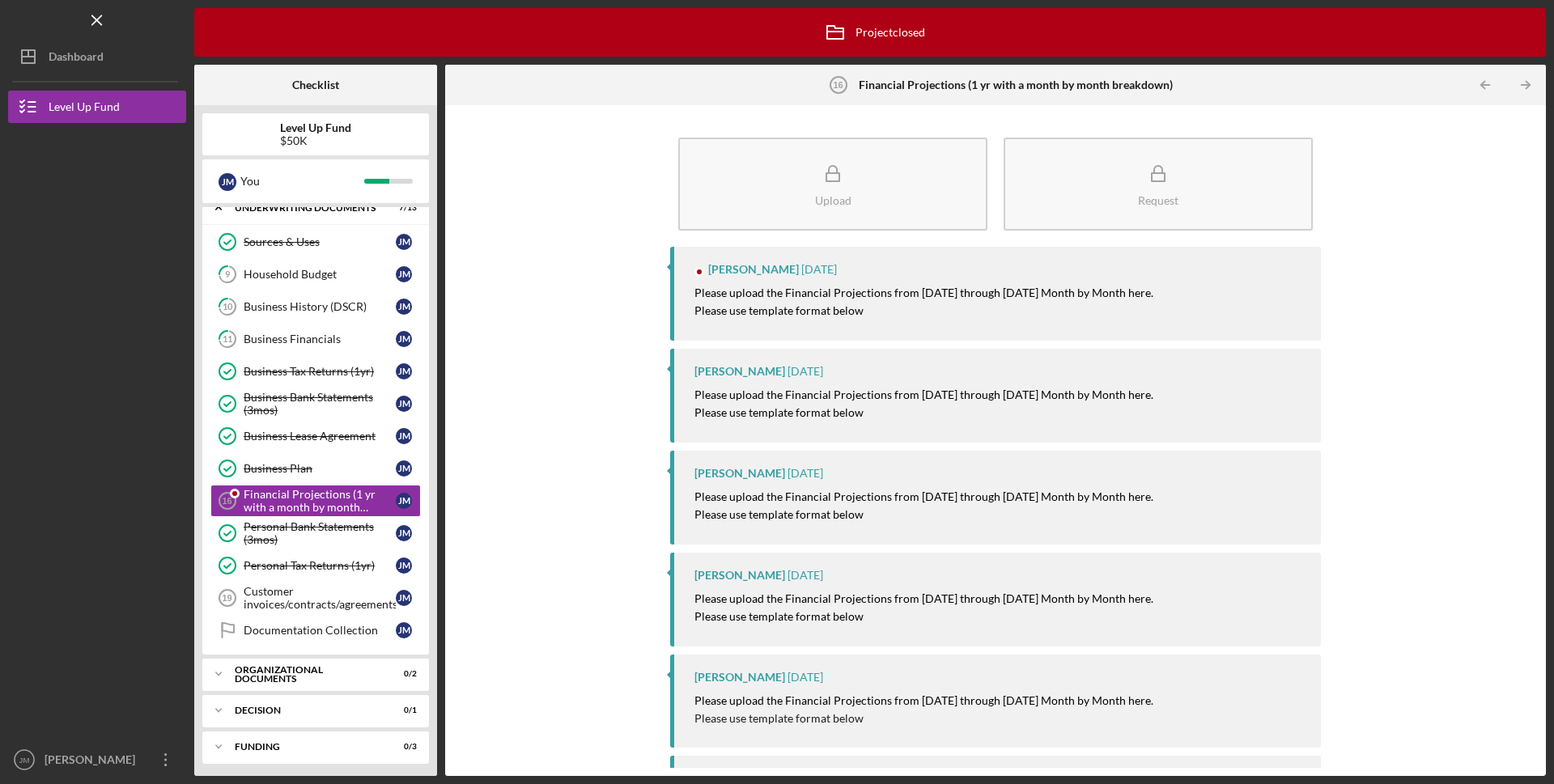
click at [870, 305] on p "Please use template format below" at bounding box center [924, 311] width 459 height 18
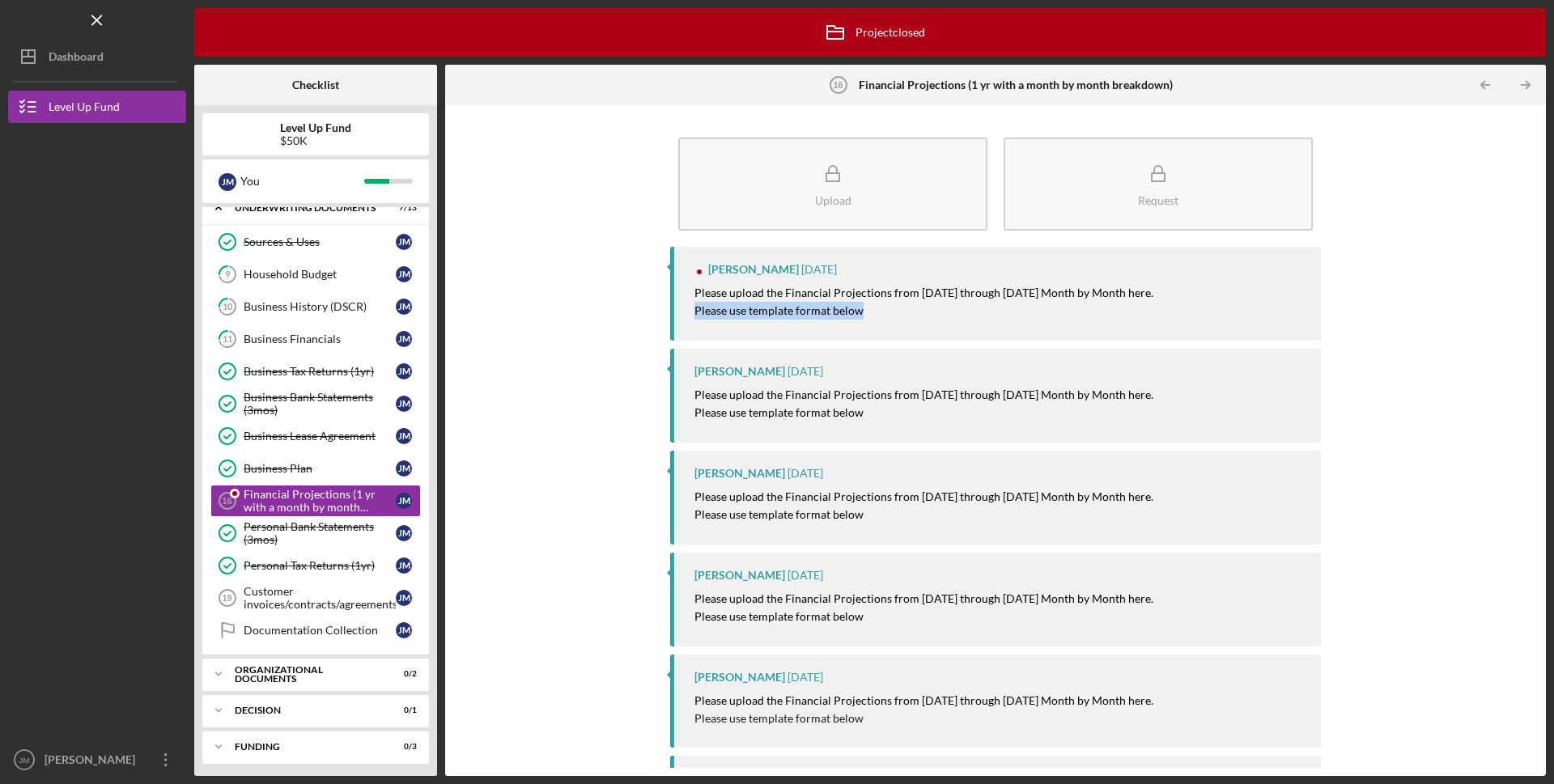
click at [870, 305] on p "Please use template format below" at bounding box center [924, 311] width 459 height 18
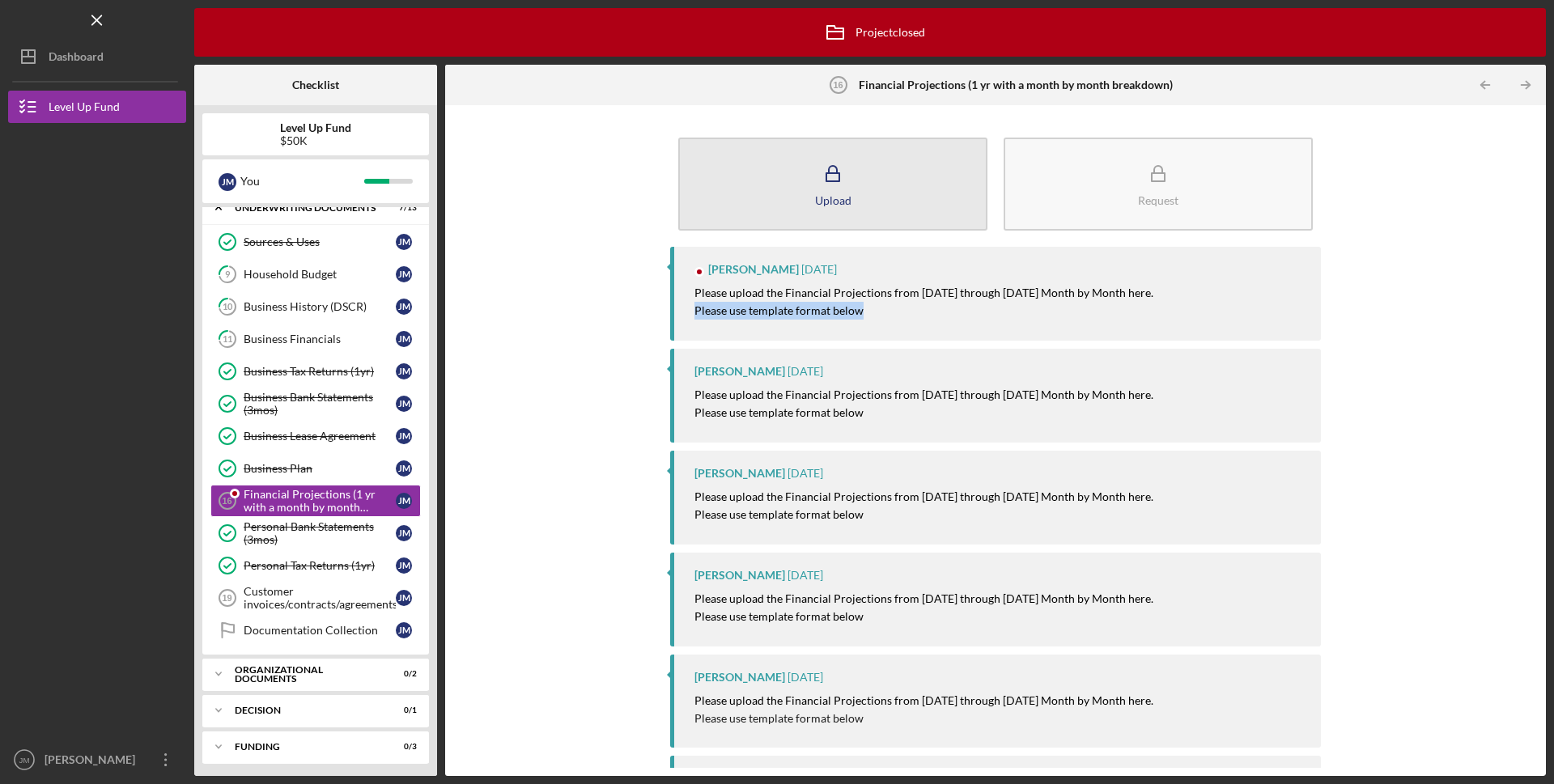
click at [829, 195] on div "Upload" at bounding box center [833, 201] width 36 height 12
click at [829, 195] on body "Icon/Menu Financial Projections (1 yr with a month by month breakdown) 16 Finan…" at bounding box center [777, 392] width 1554 height 784
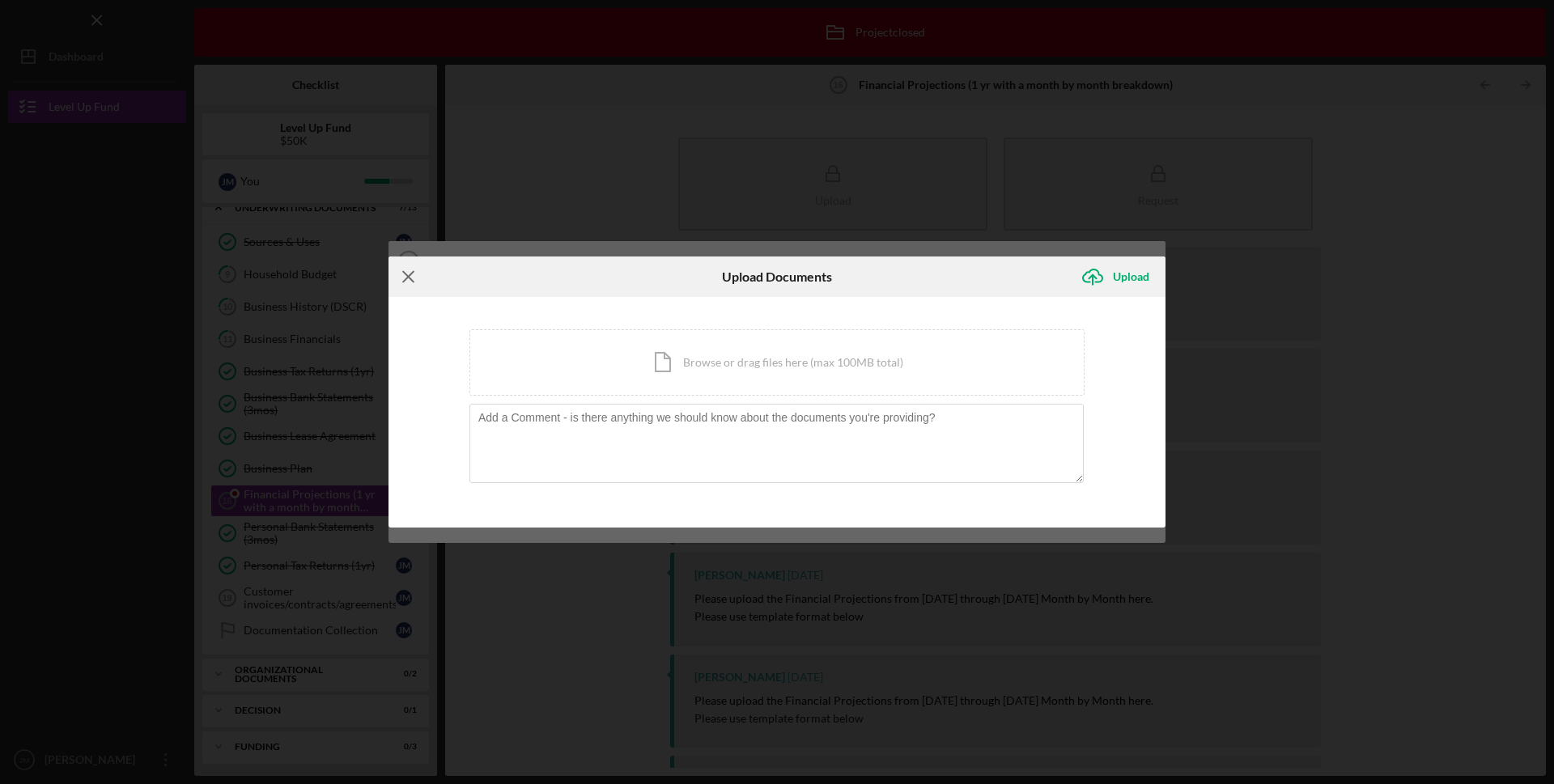
click at [413, 275] on icon "Icon/Menu Close" at bounding box center [409, 276] width 41 height 40
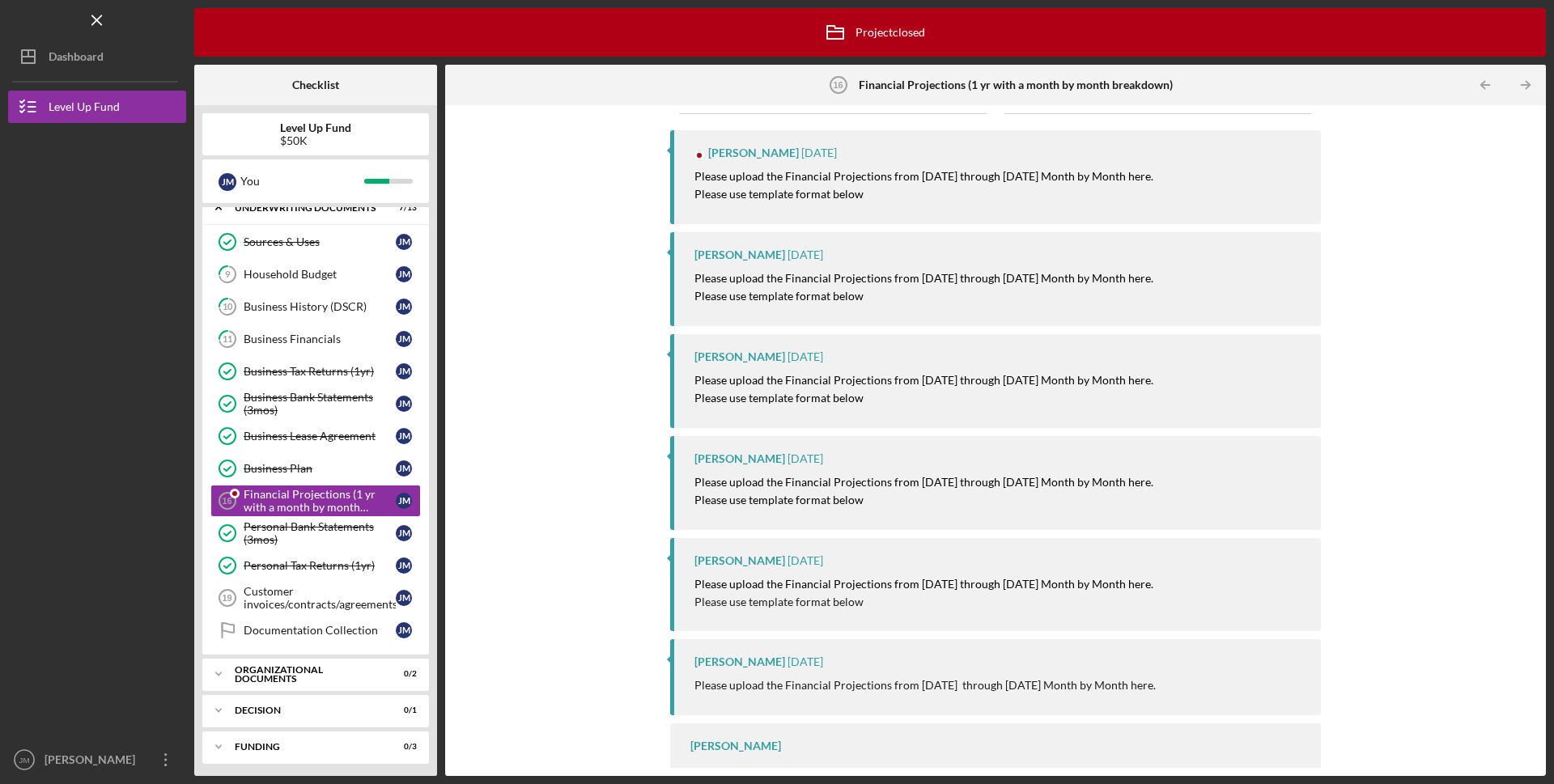
scroll to position [154, 0]
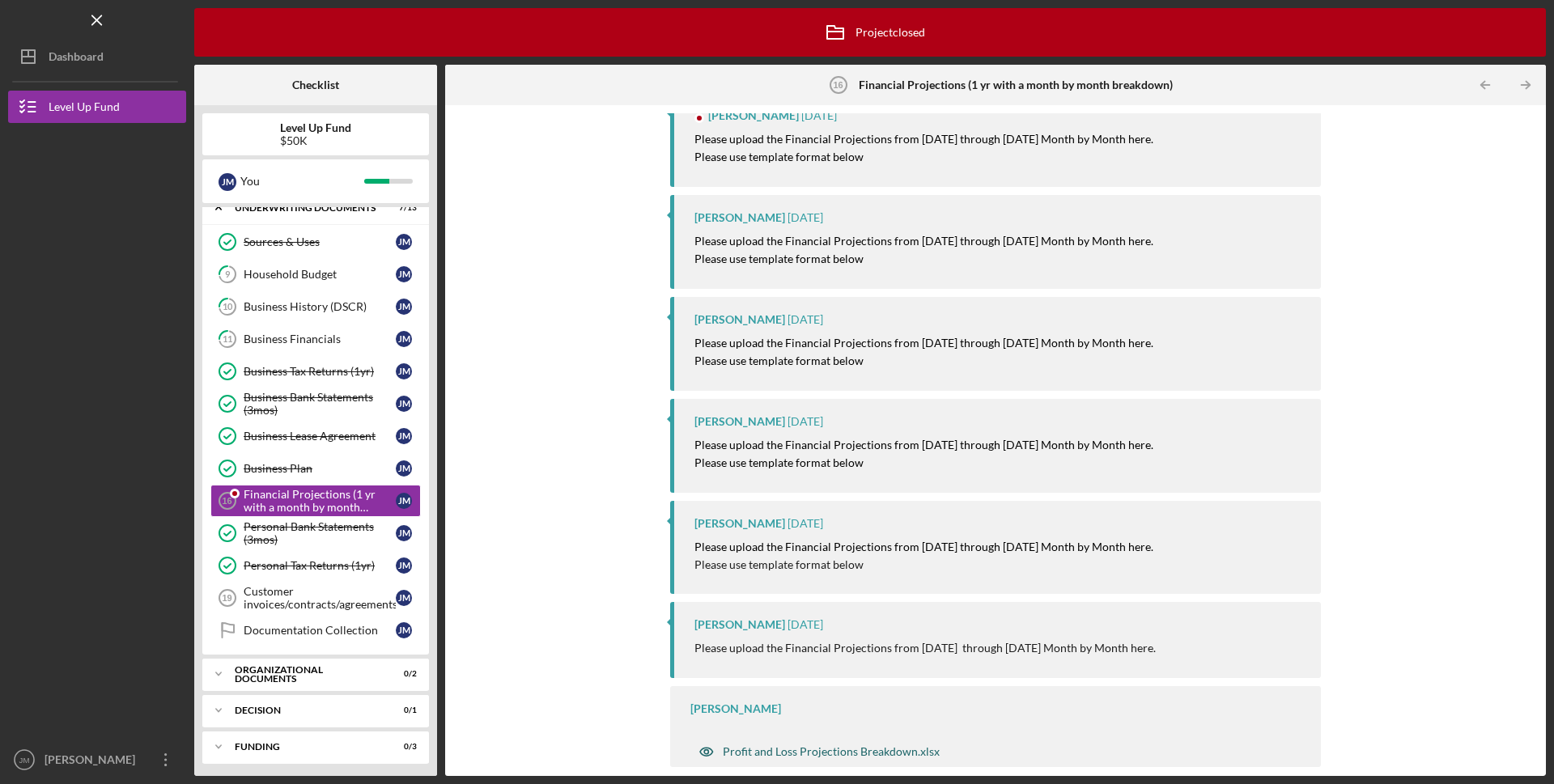
click at [875, 751] on div "Profit and Loss Projections Breakdown.xlsx" at bounding box center [831, 751] width 217 height 13
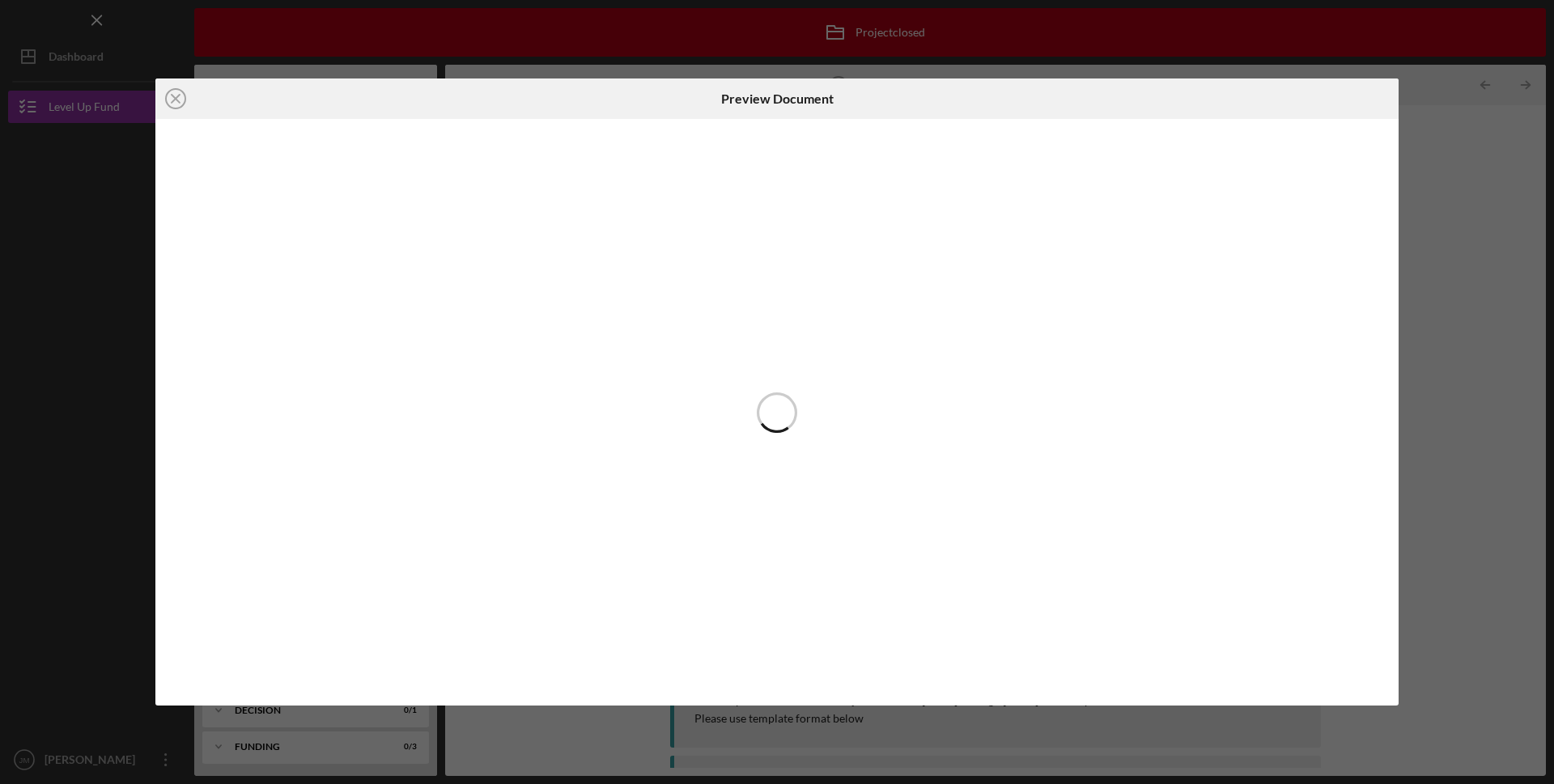
scroll to position [154, 0]
click at [829, 333] on div at bounding box center [777, 412] width 1243 height 587
click at [829, 333] on div at bounding box center [777, 412] width 1243 height 587
click at [764, 333] on div at bounding box center [777, 412] width 1243 height 587
click at [1373, 104] on icon "Icon/Download" at bounding box center [1379, 98] width 36 height 36
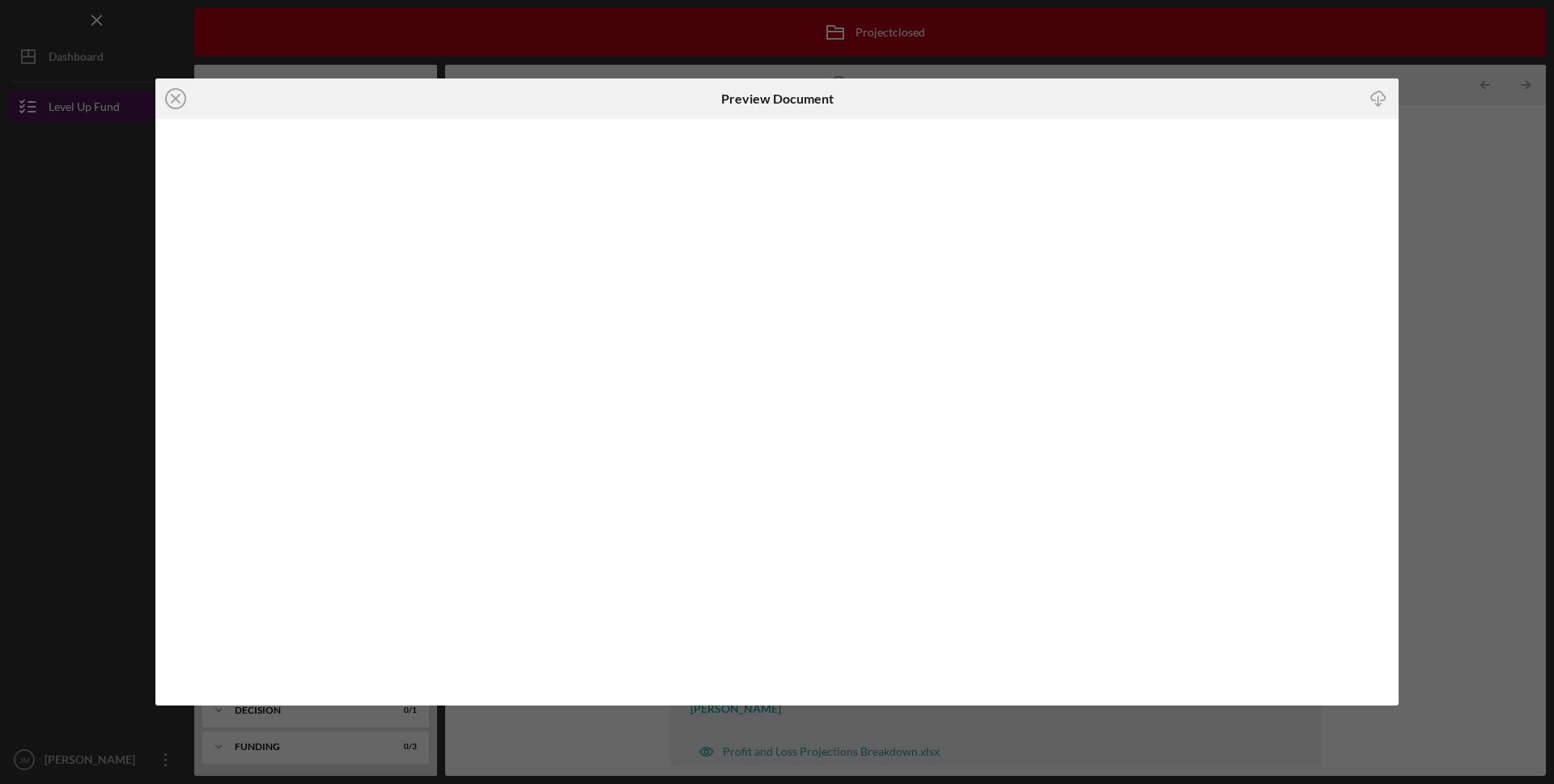
click at [177, 96] on icon "Icon/Close" at bounding box center [176, 99] width 41 height 40
click at [173, 102] on button "Level Up Fund" at bounding box center [97, 106] width 178 height 33
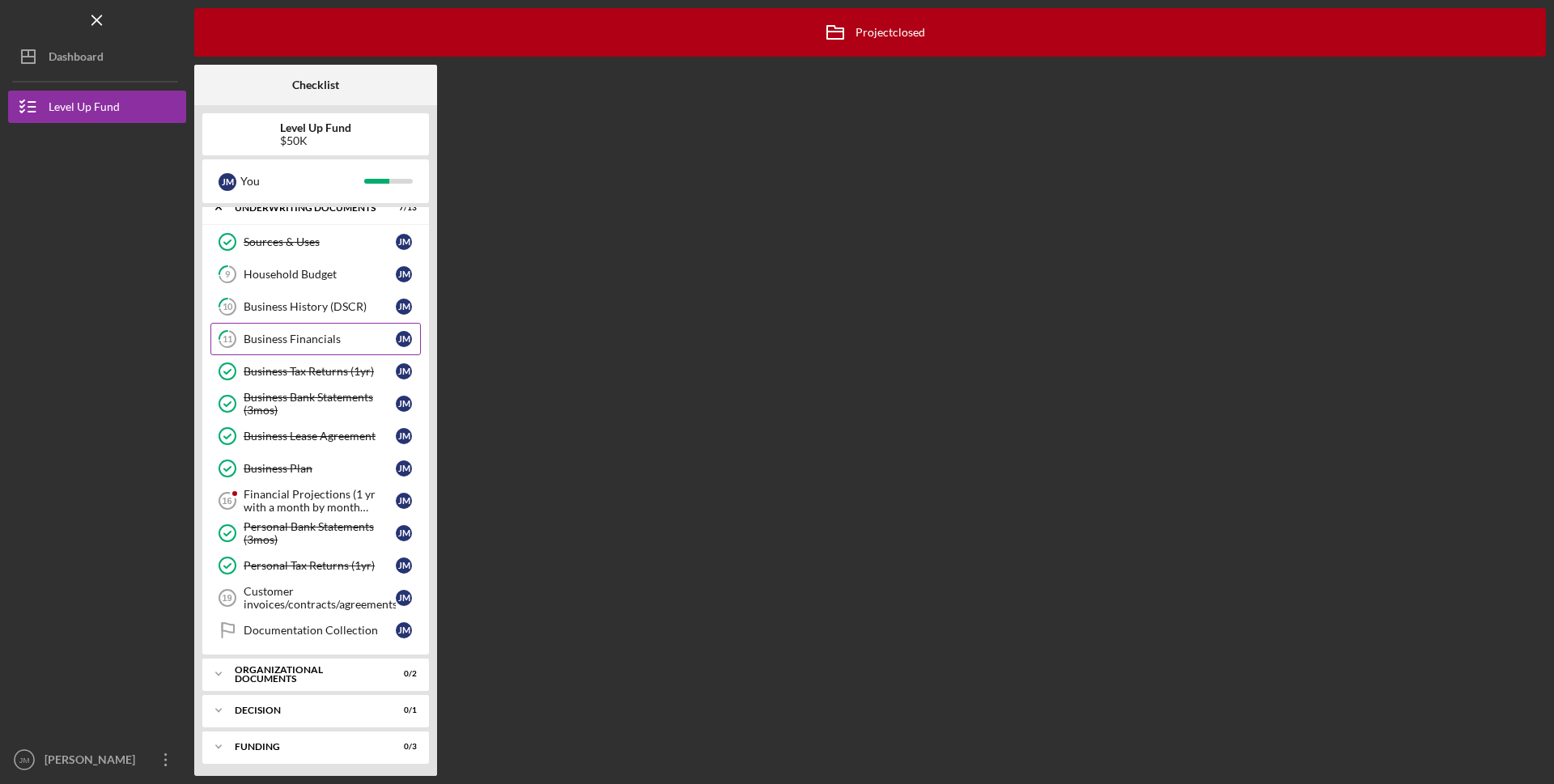
click at [320, 345] on div "Business Financials" at bounding box center [320, 339] width 152 height 13
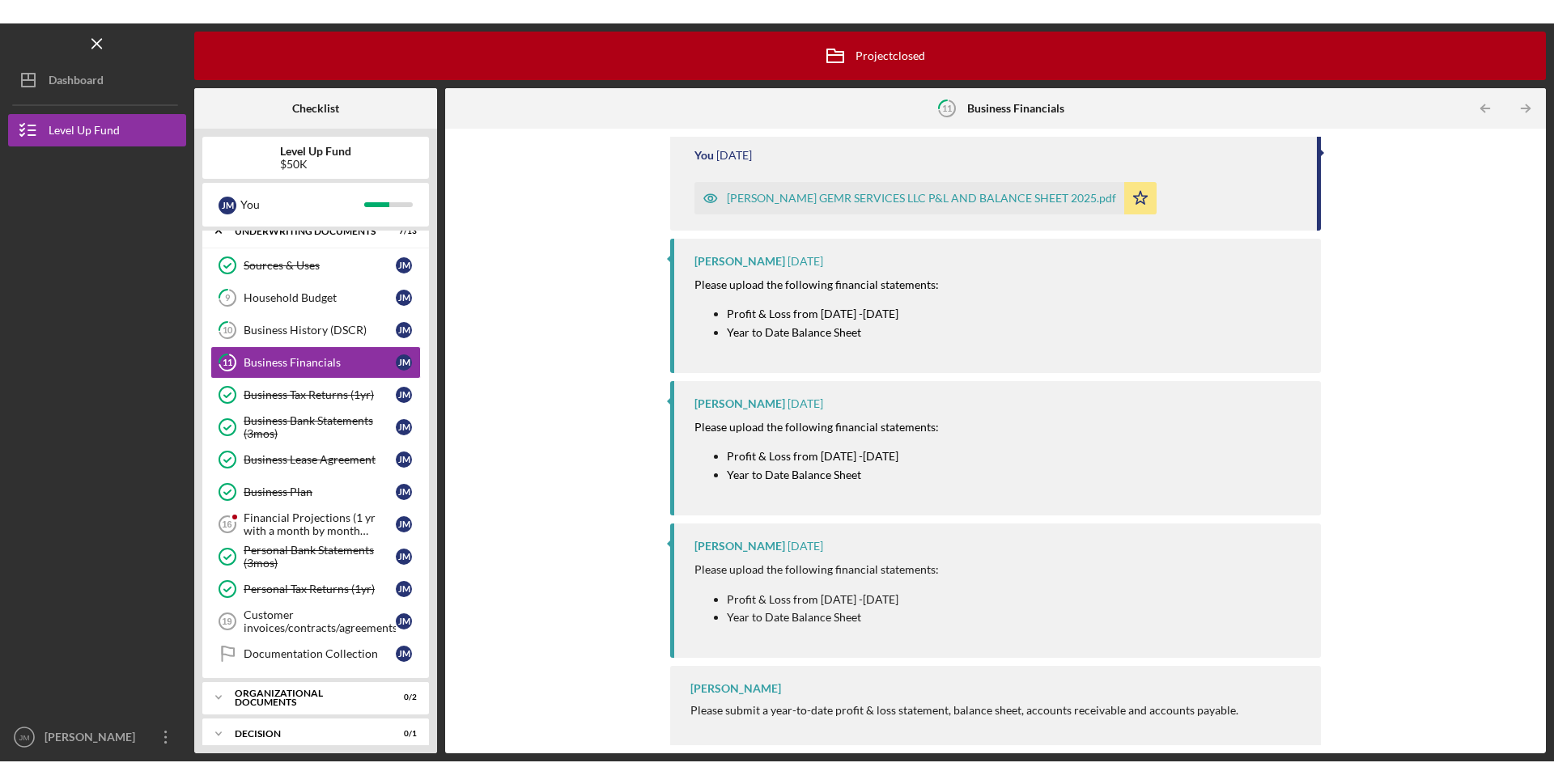
scroll to position [427, 0]
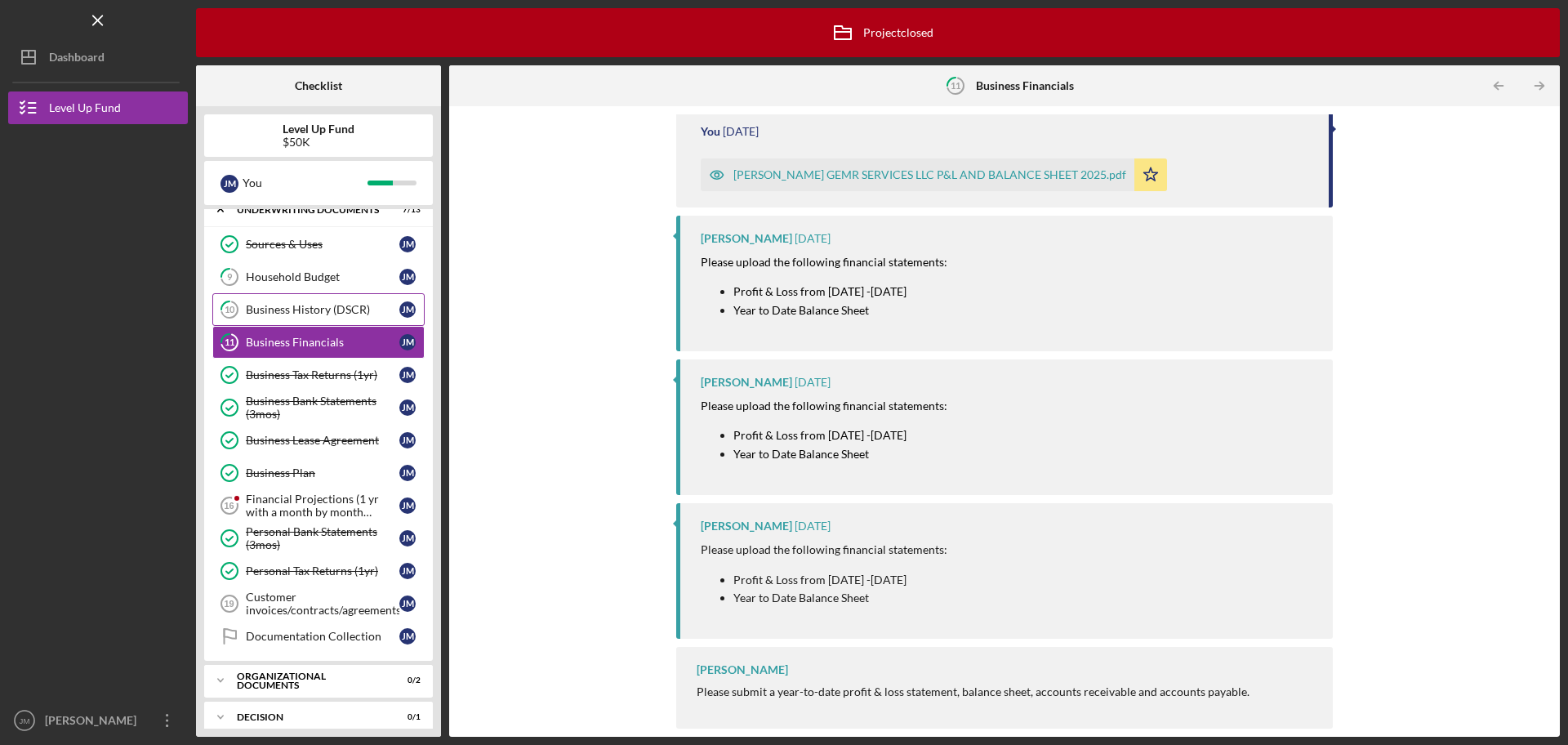
click at [328, 310] on div "Business History (DSCR)" at bounding box center [322, 309] width 154 height 13
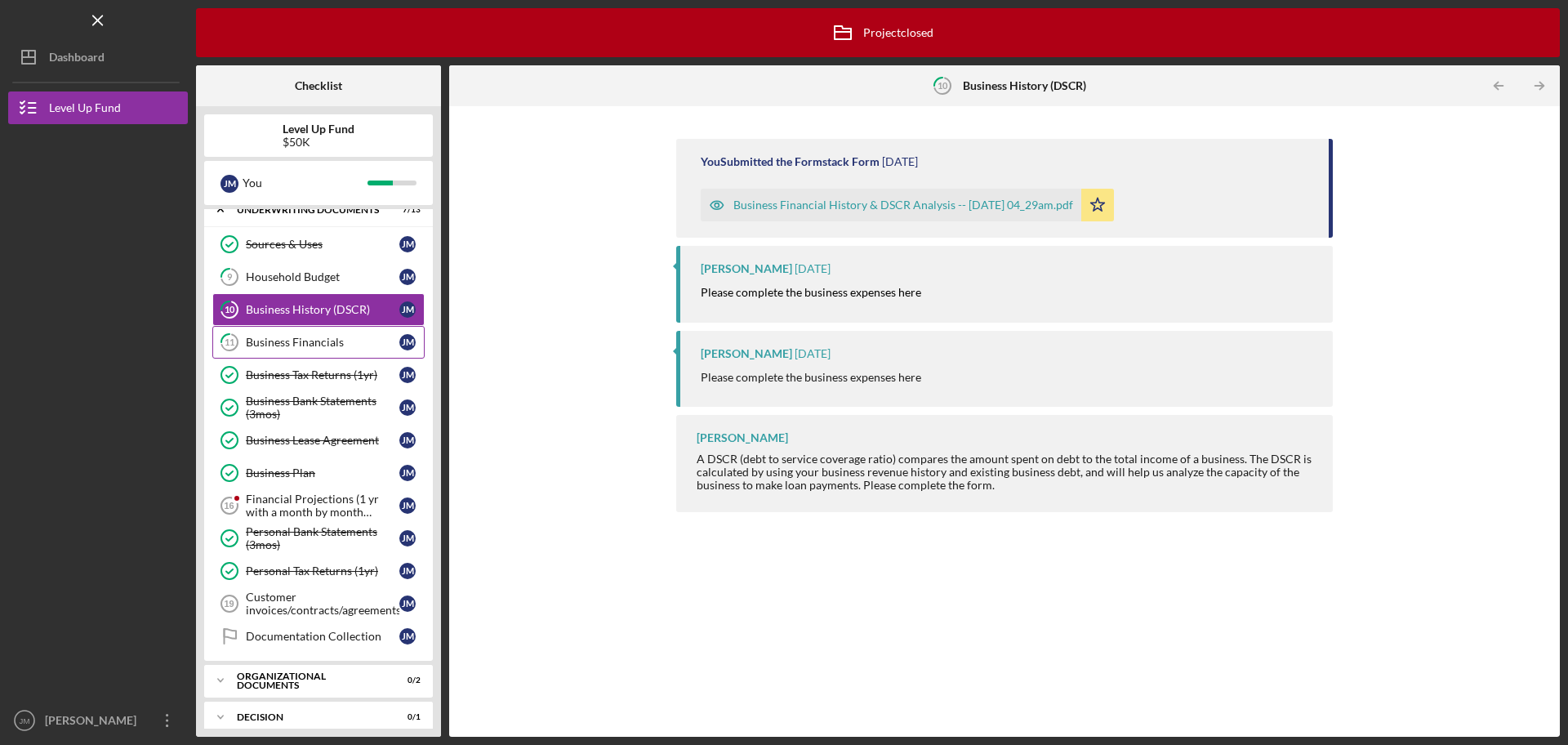
click at [340, 340] on div "Business Financials" at bounding box center [322, 342] width 154 height 13
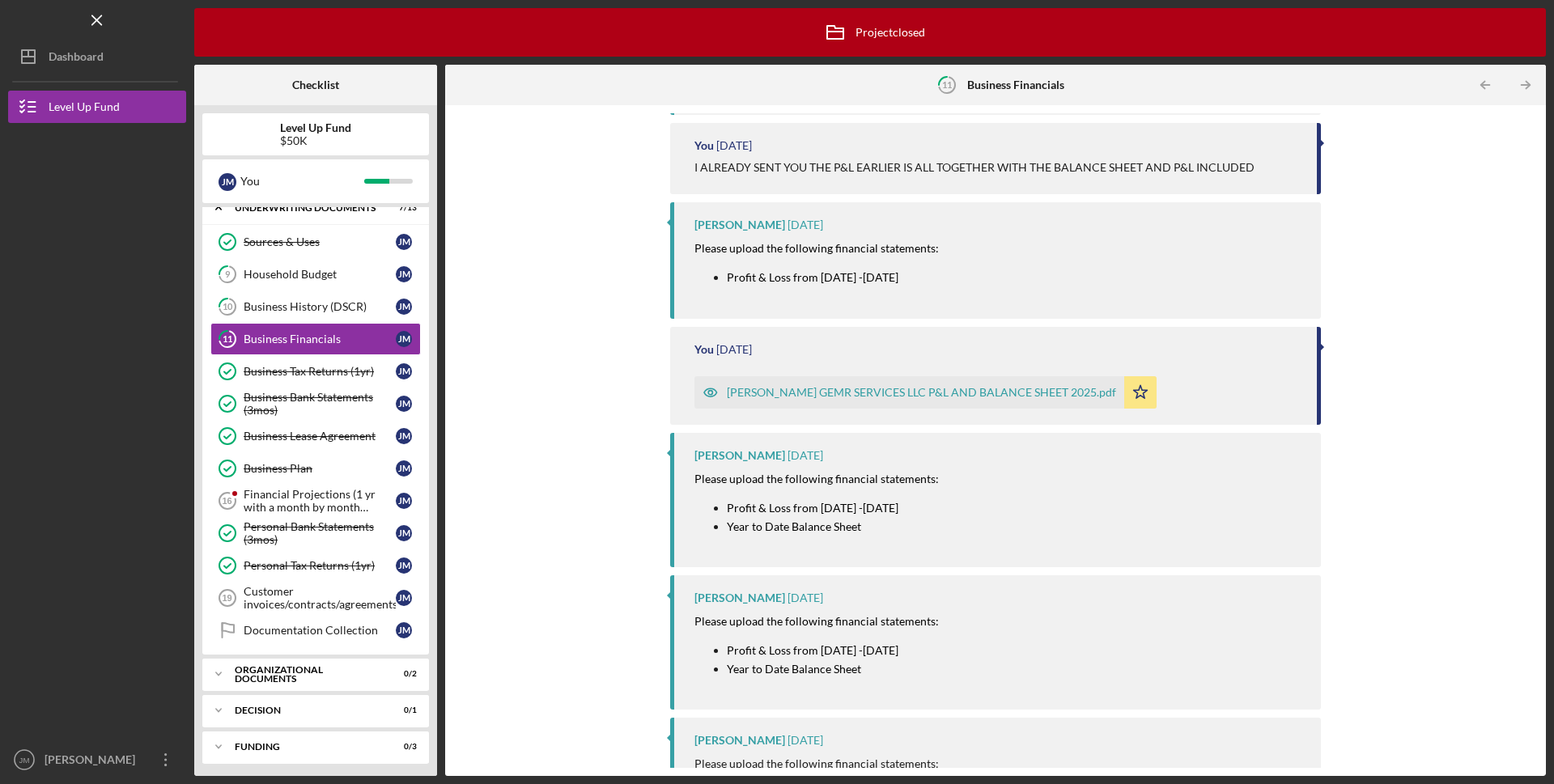
scroll to position [380, 0]
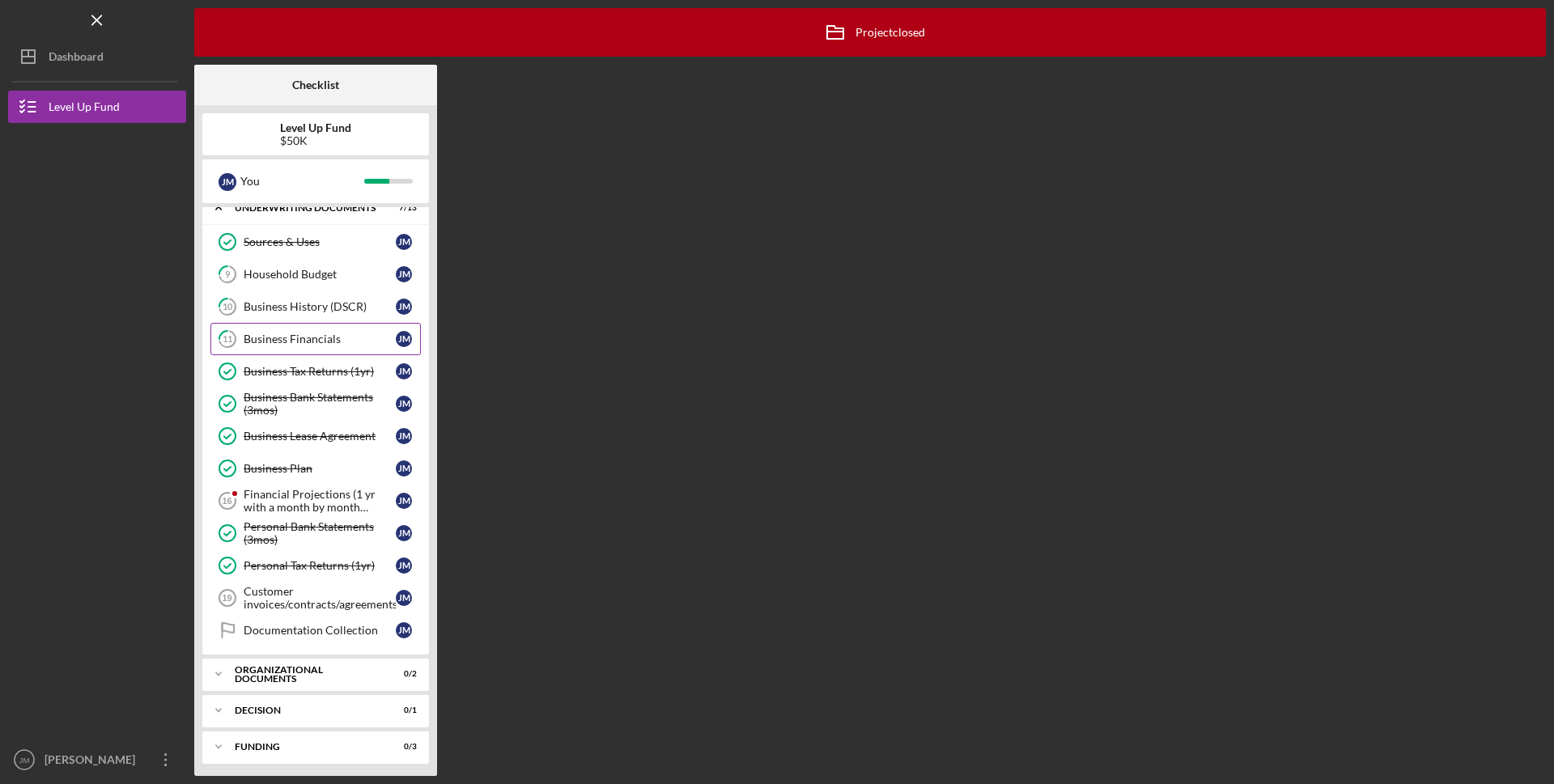
click at [320, 347] on link "11 Business Financials J M" at bounding box center [315, 339] width 210 height 33
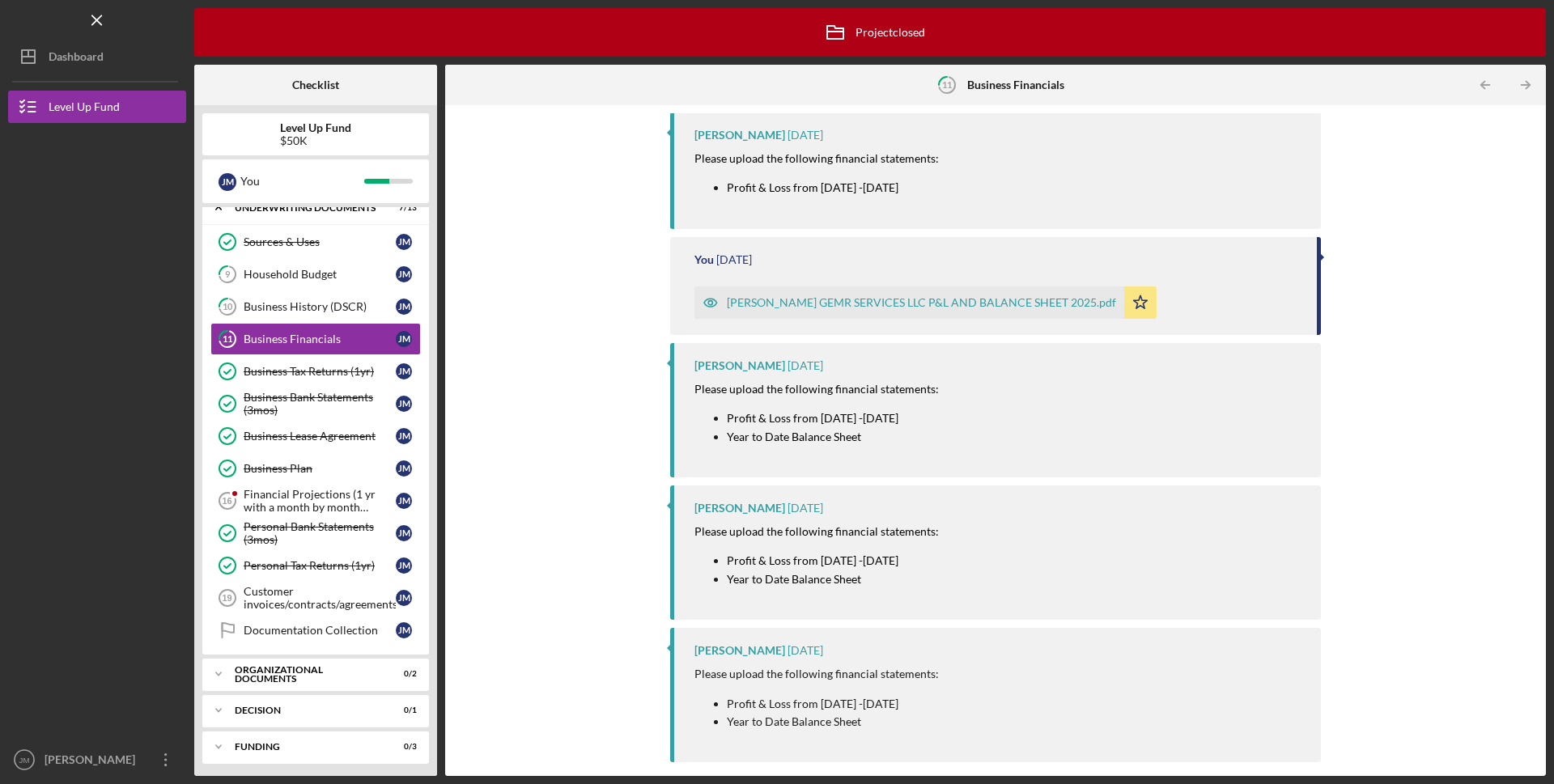
scroll to position [380, 0]
